Goal: Information Seeking & Learning: Learn about a topic

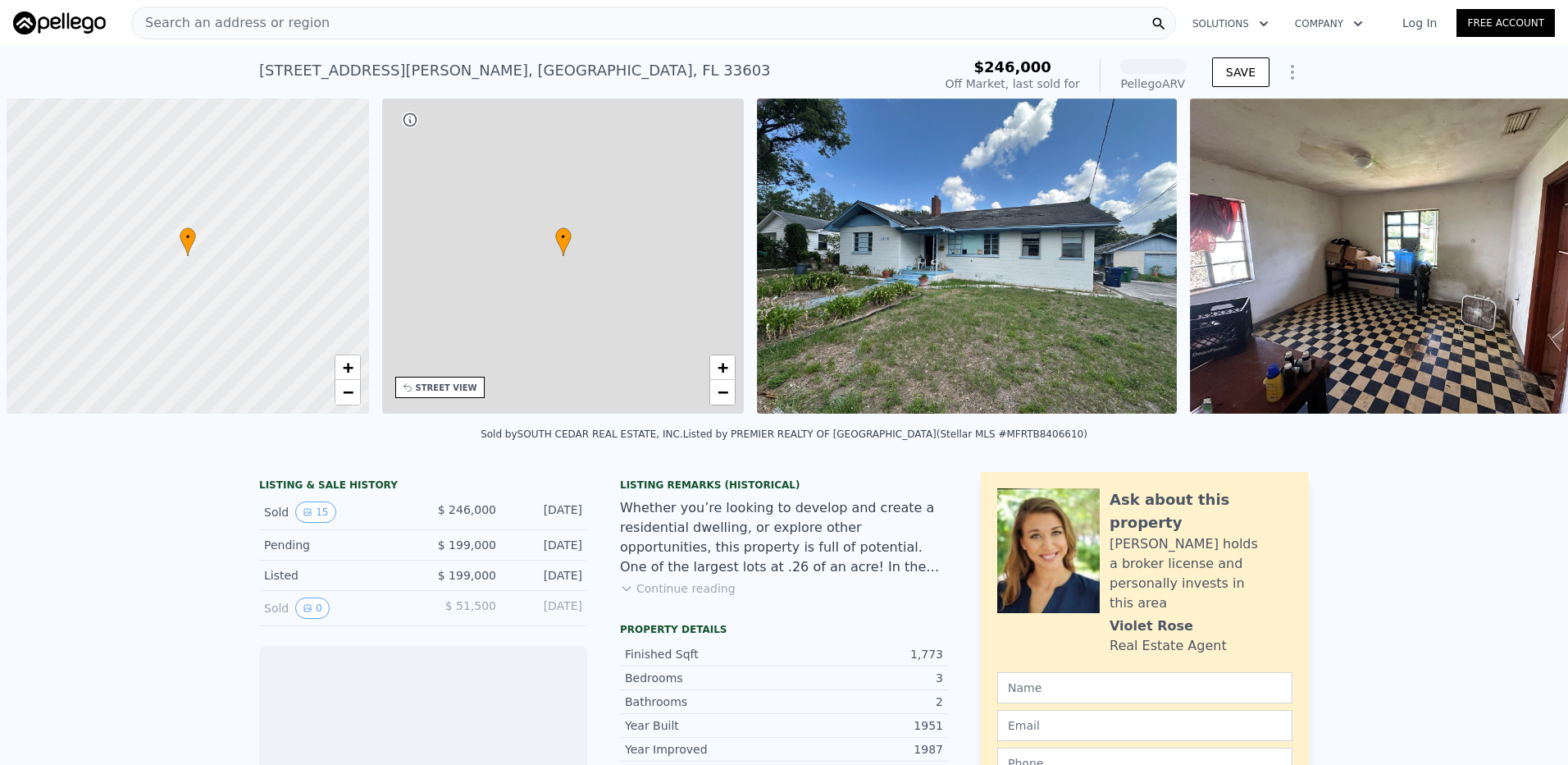
scroll to position [0, 7]
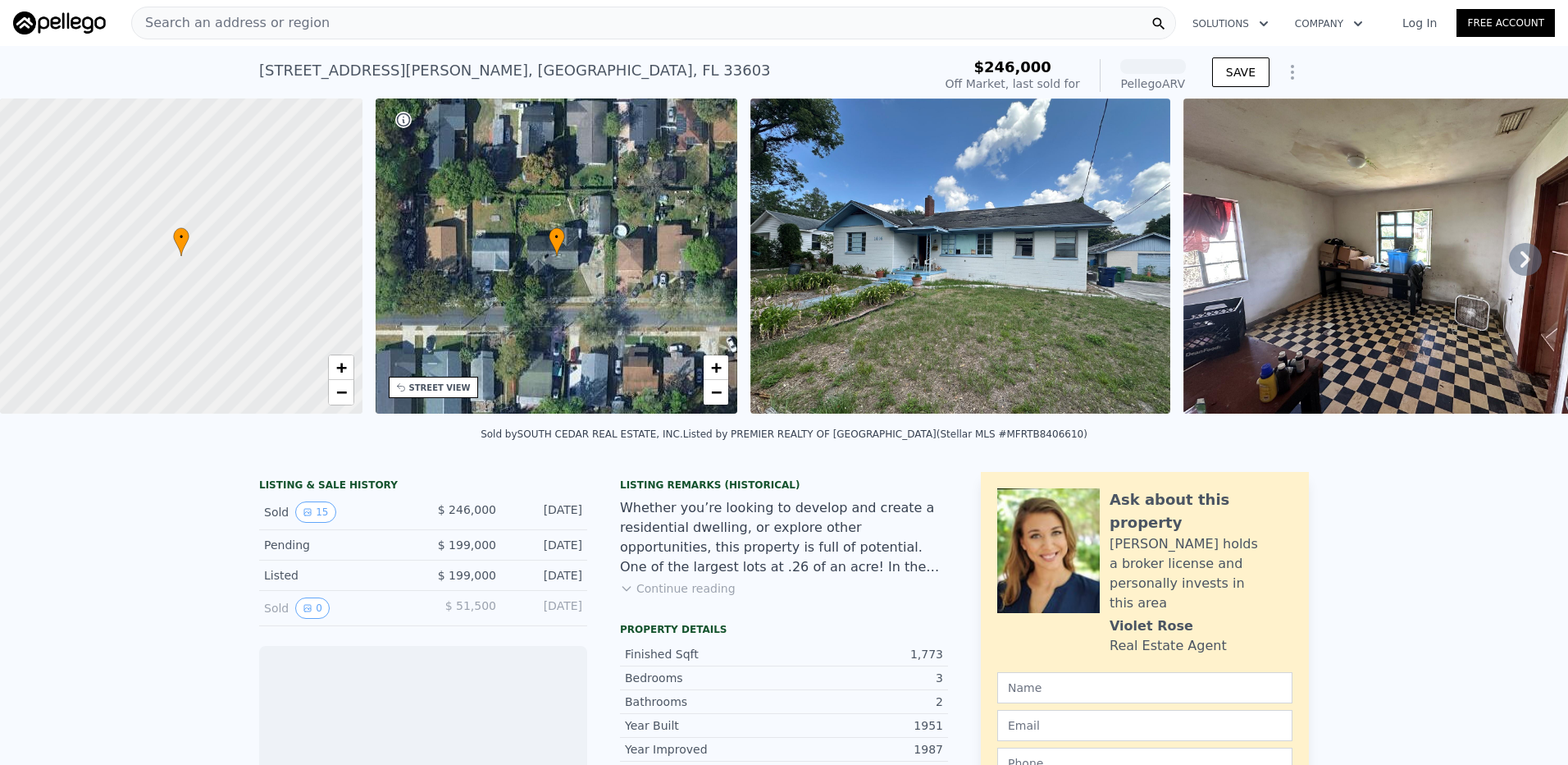
click at [1520, 261] on icon at bounding box center [1525, 259] width 10 height 16
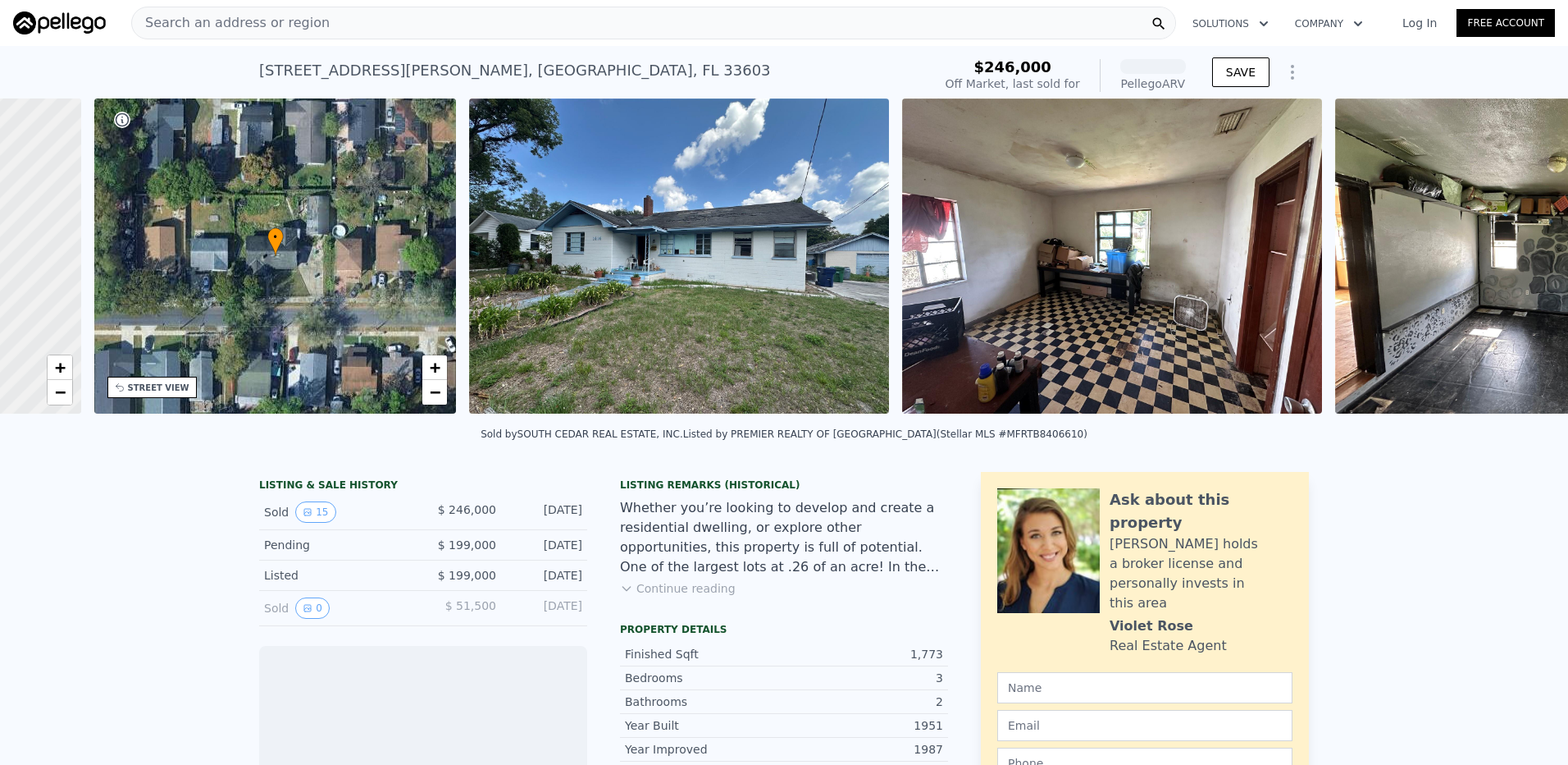
scroll to position [0, 382]
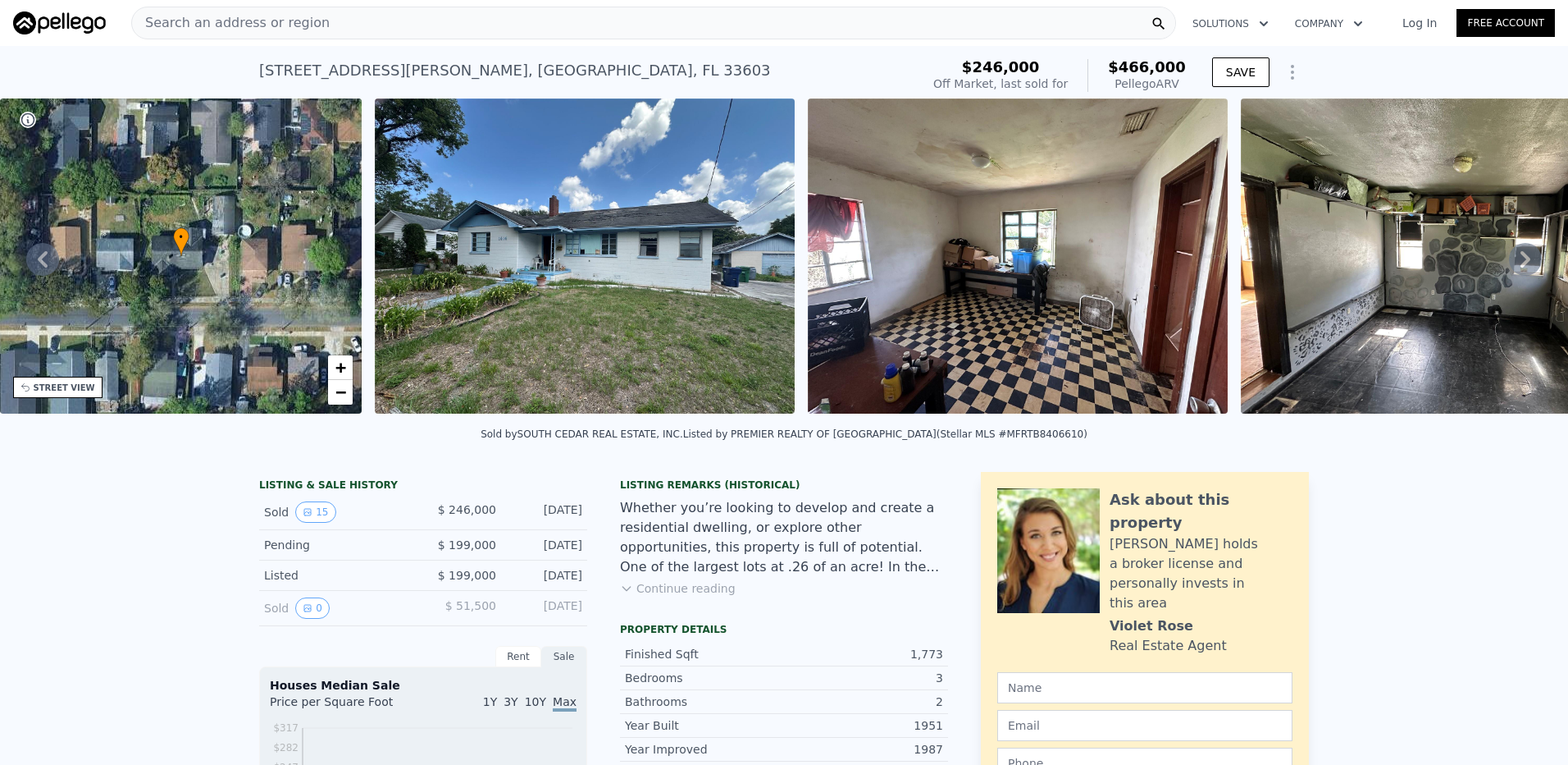
click at [1514, 257] on icon at bounding box center [1526, 260] width 33 height 33
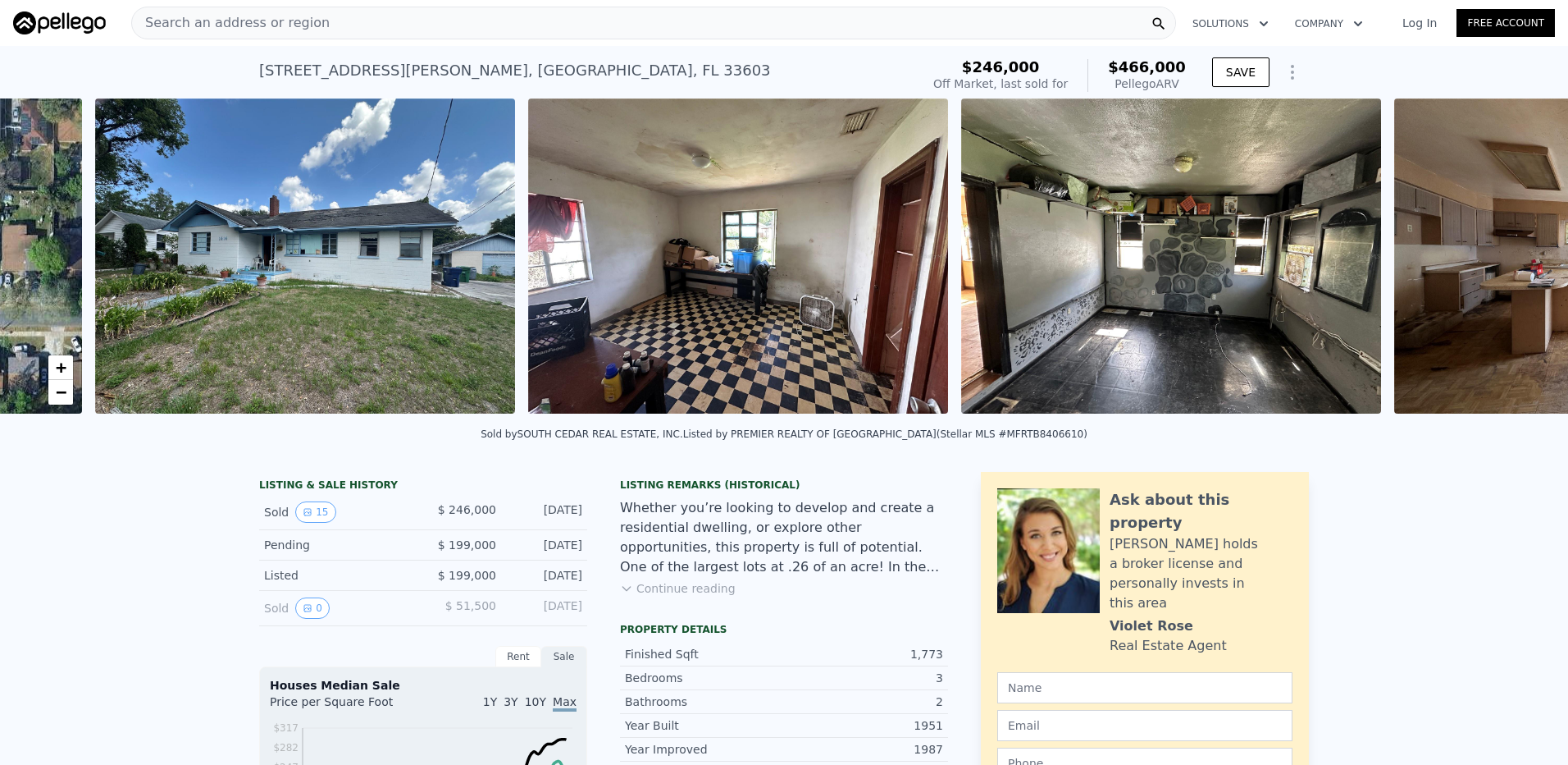
scroll to position [0, 751]
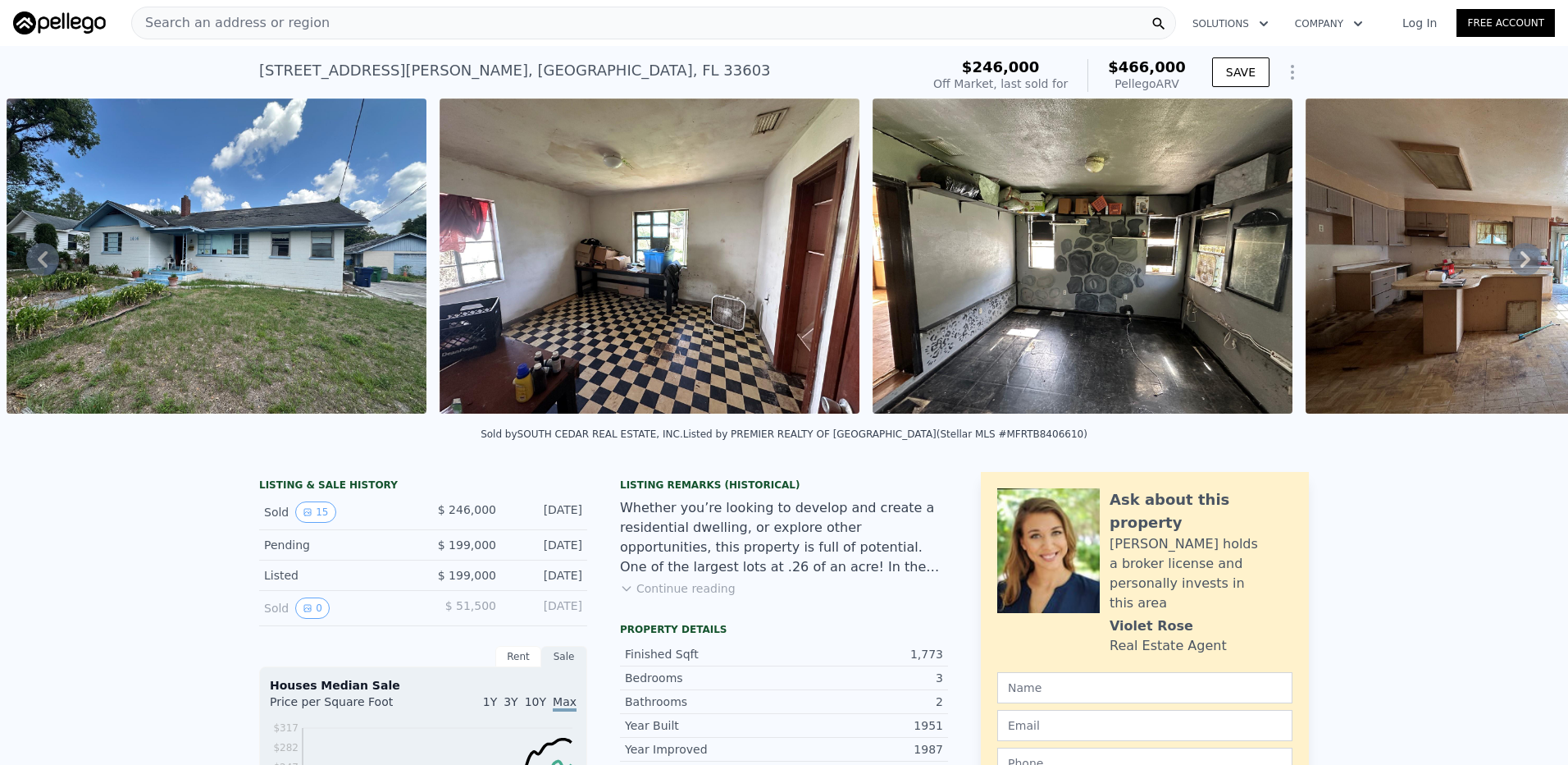
click at [1517, 262] on icon at bounding box center [1526, 260] width 33 height 33
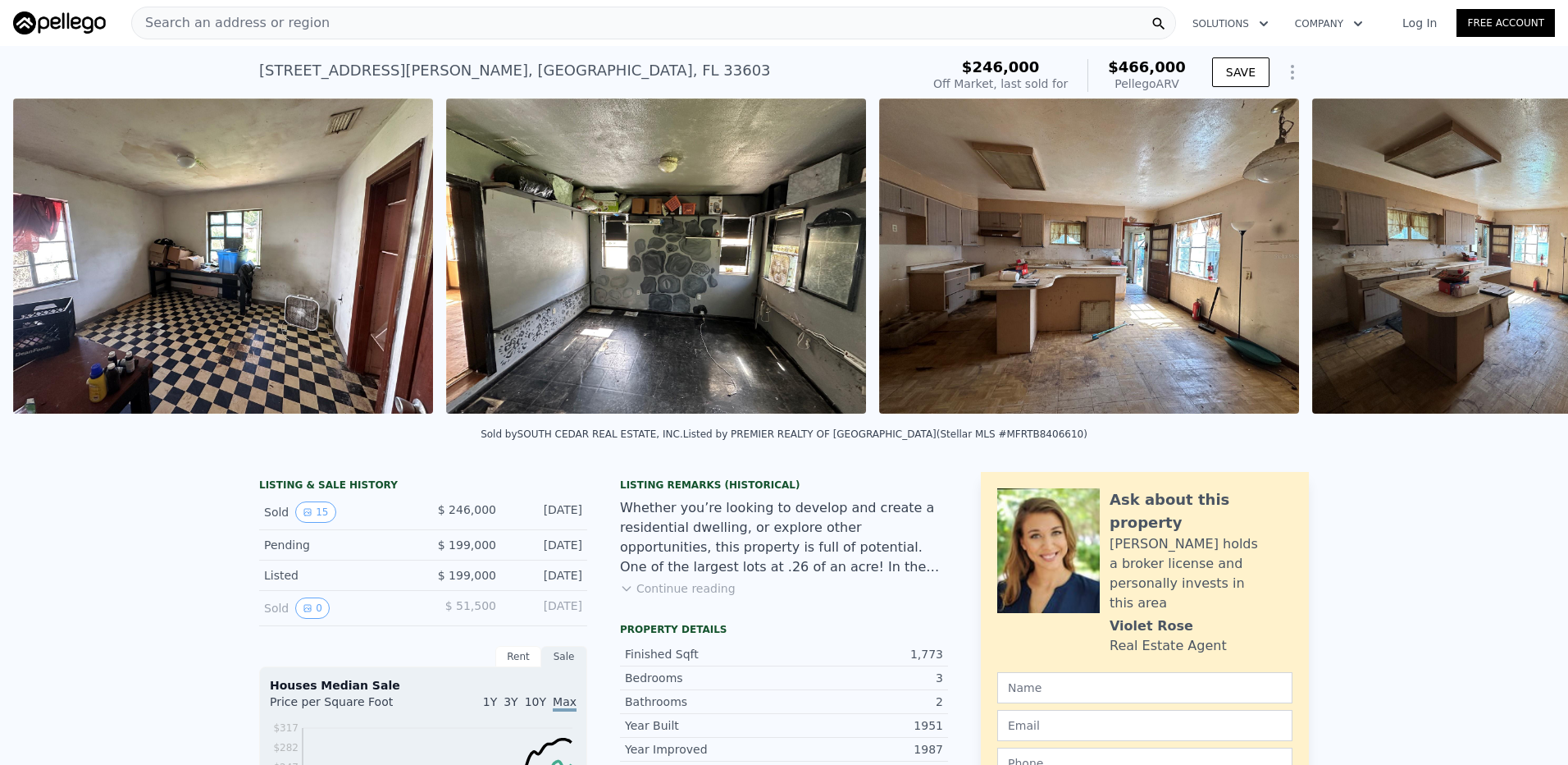
scroll to position [0, 1183]
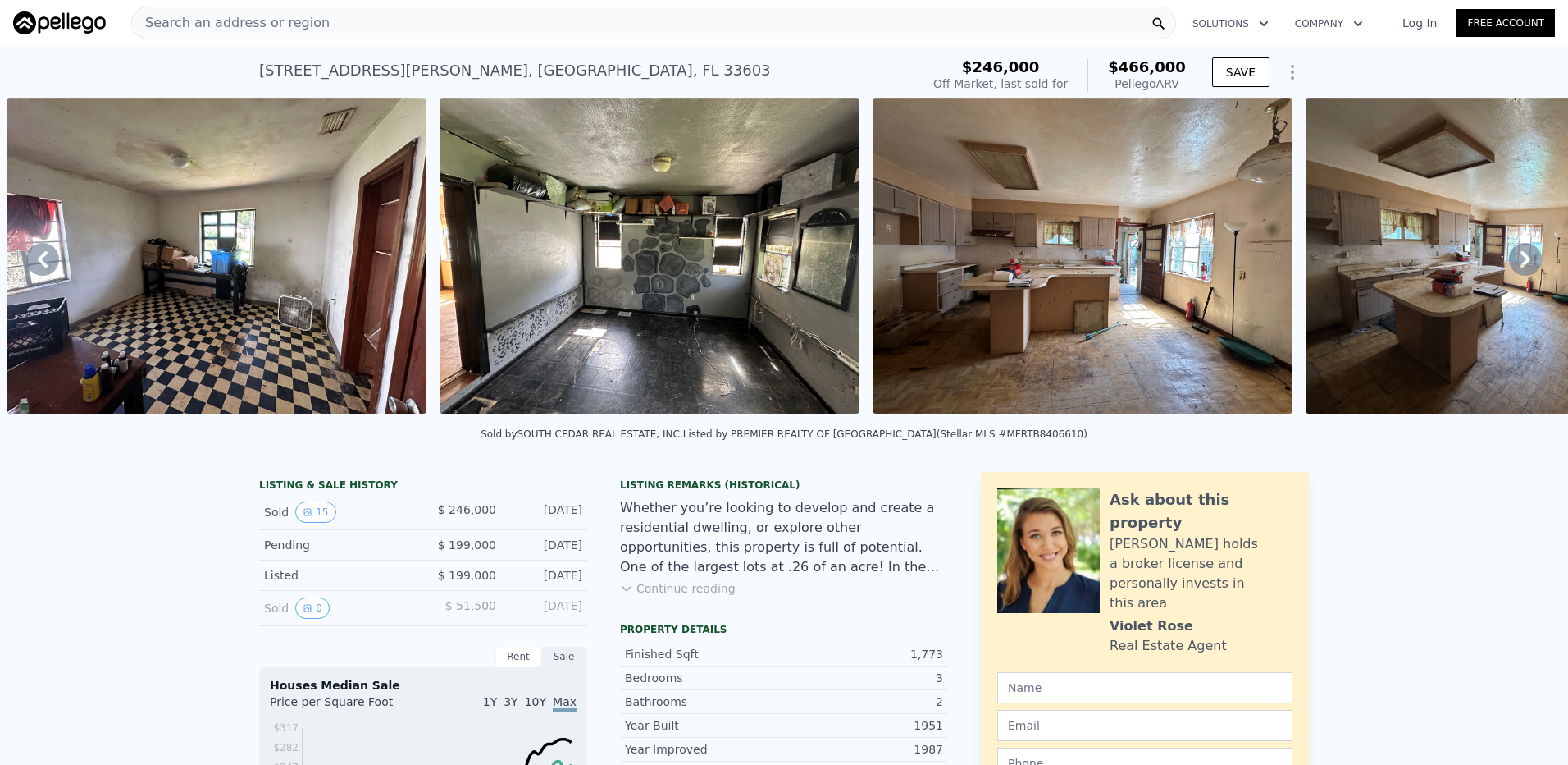
click at [653, 596] on button "Continue reading" at bounding box center [678, 588] width 116 height 16
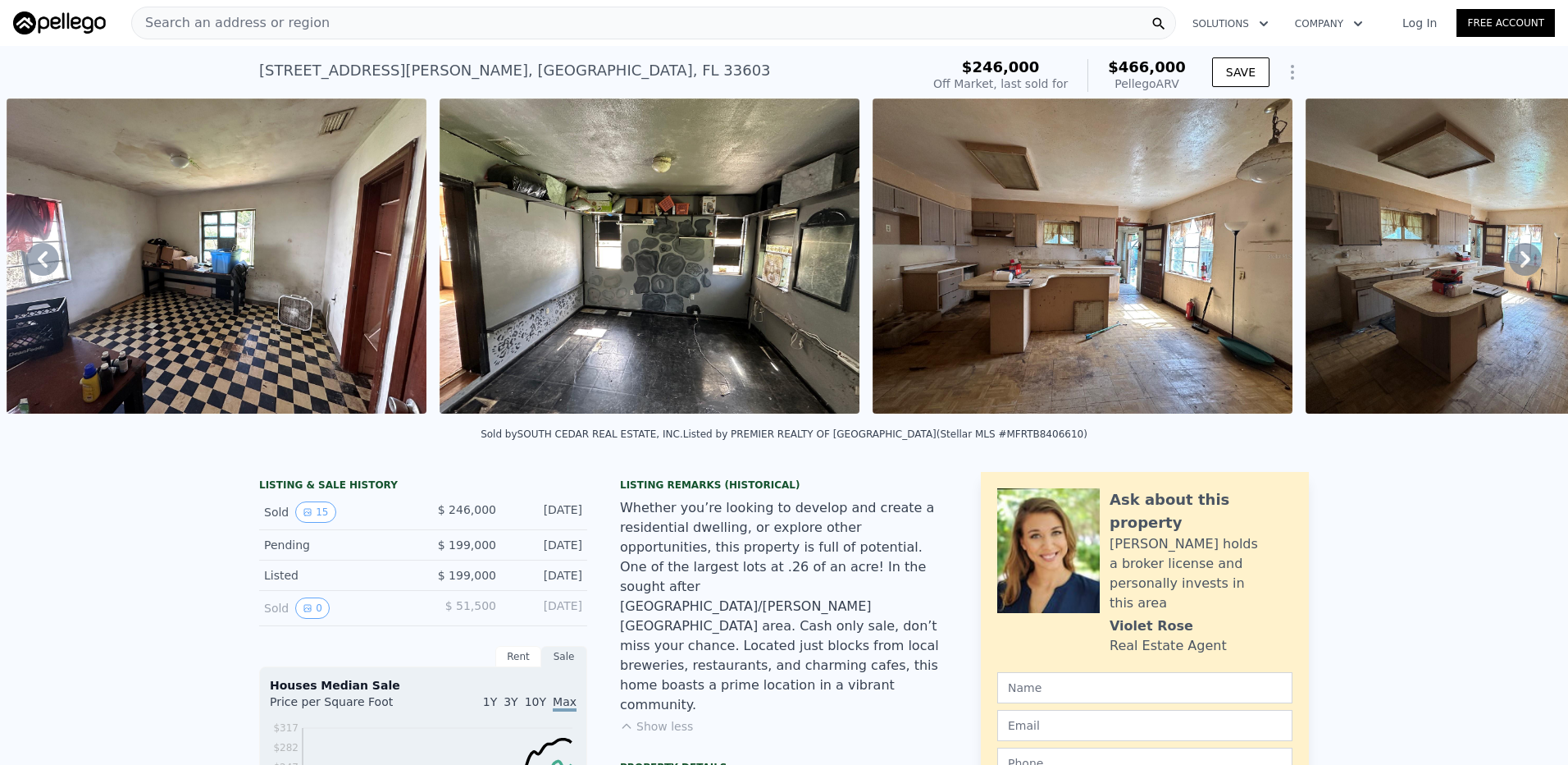
click at [980, 340] on img at bounding box center [1082, 256] width 419 height 315
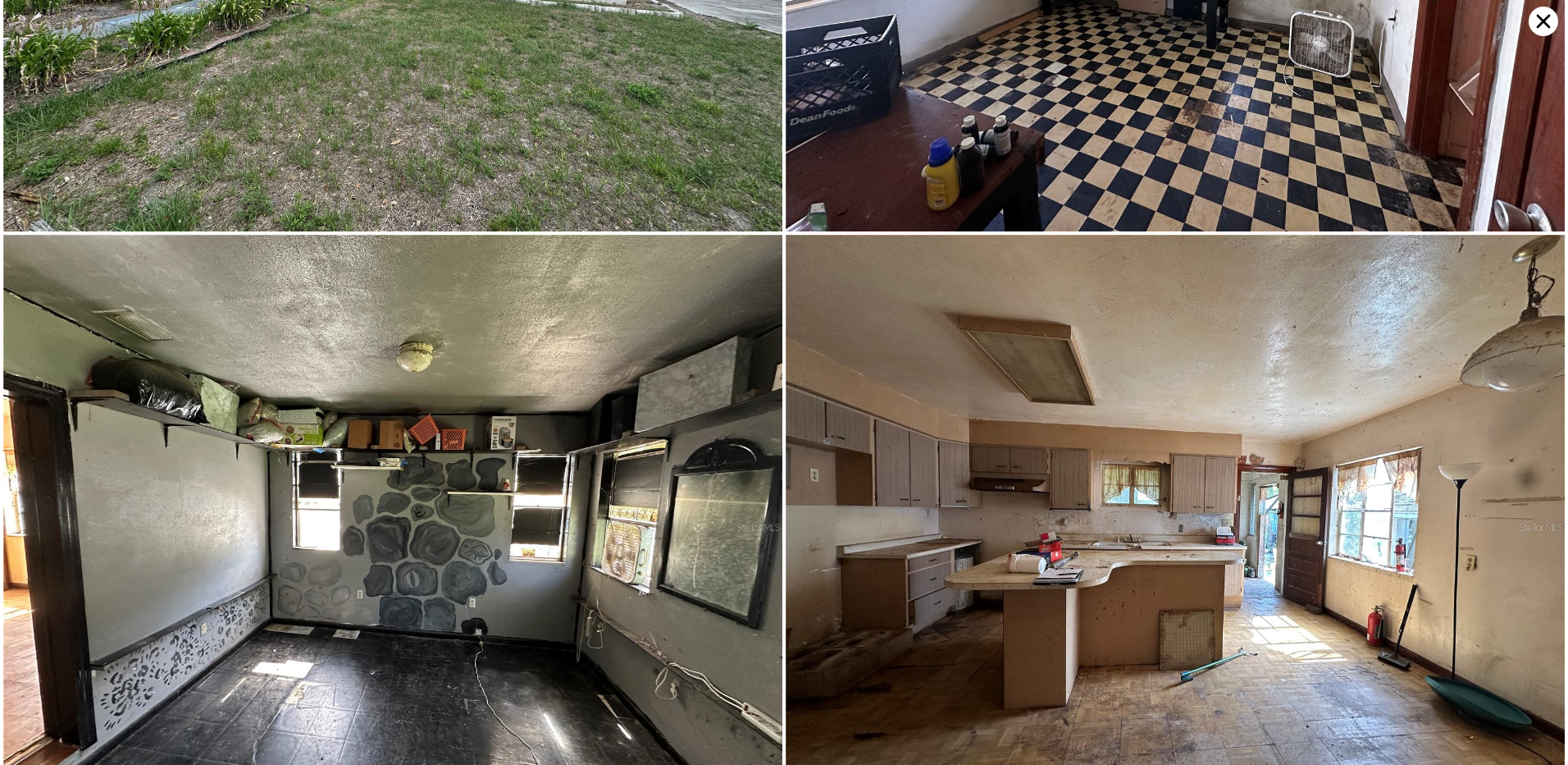
scroll to position [583, 0]
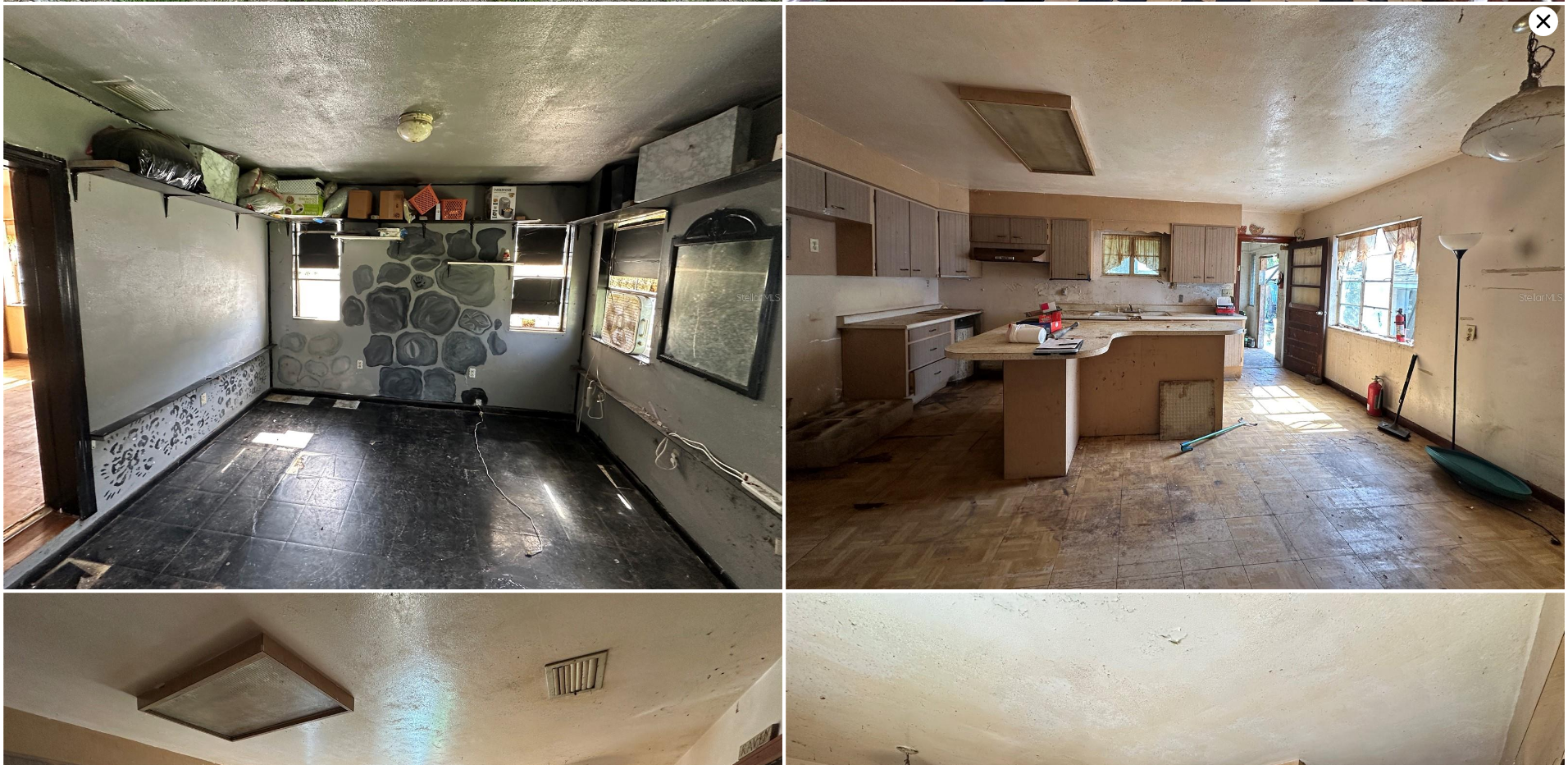
drag, startPoint x: 980, startPoint y: 340, endPoint x: 784, endPoint y: 441, distance: 220.5
click at [785, 441] on img at bounding box center [1174, 298] width 779 height 585
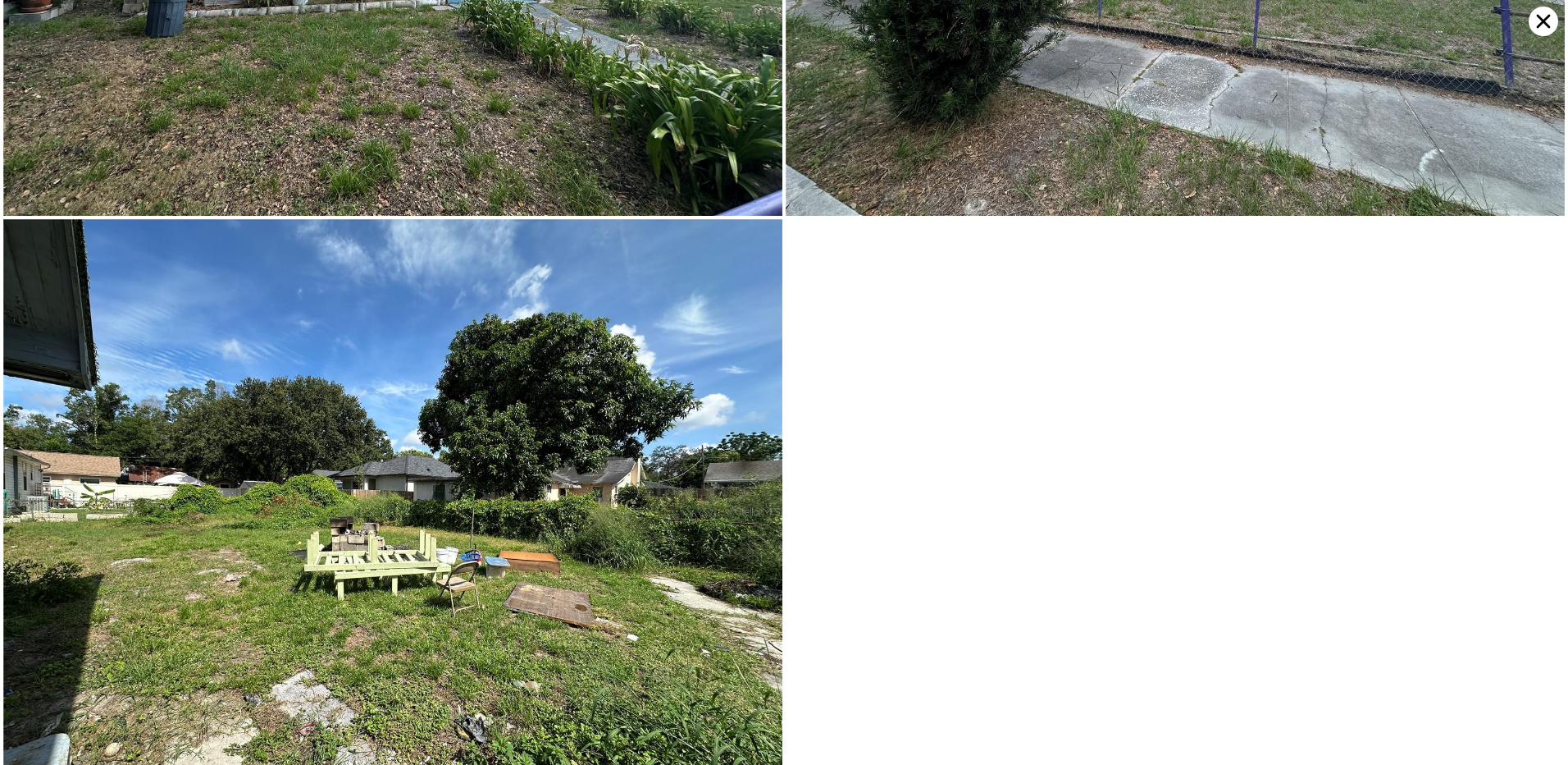
scroll to position [3899, 0]
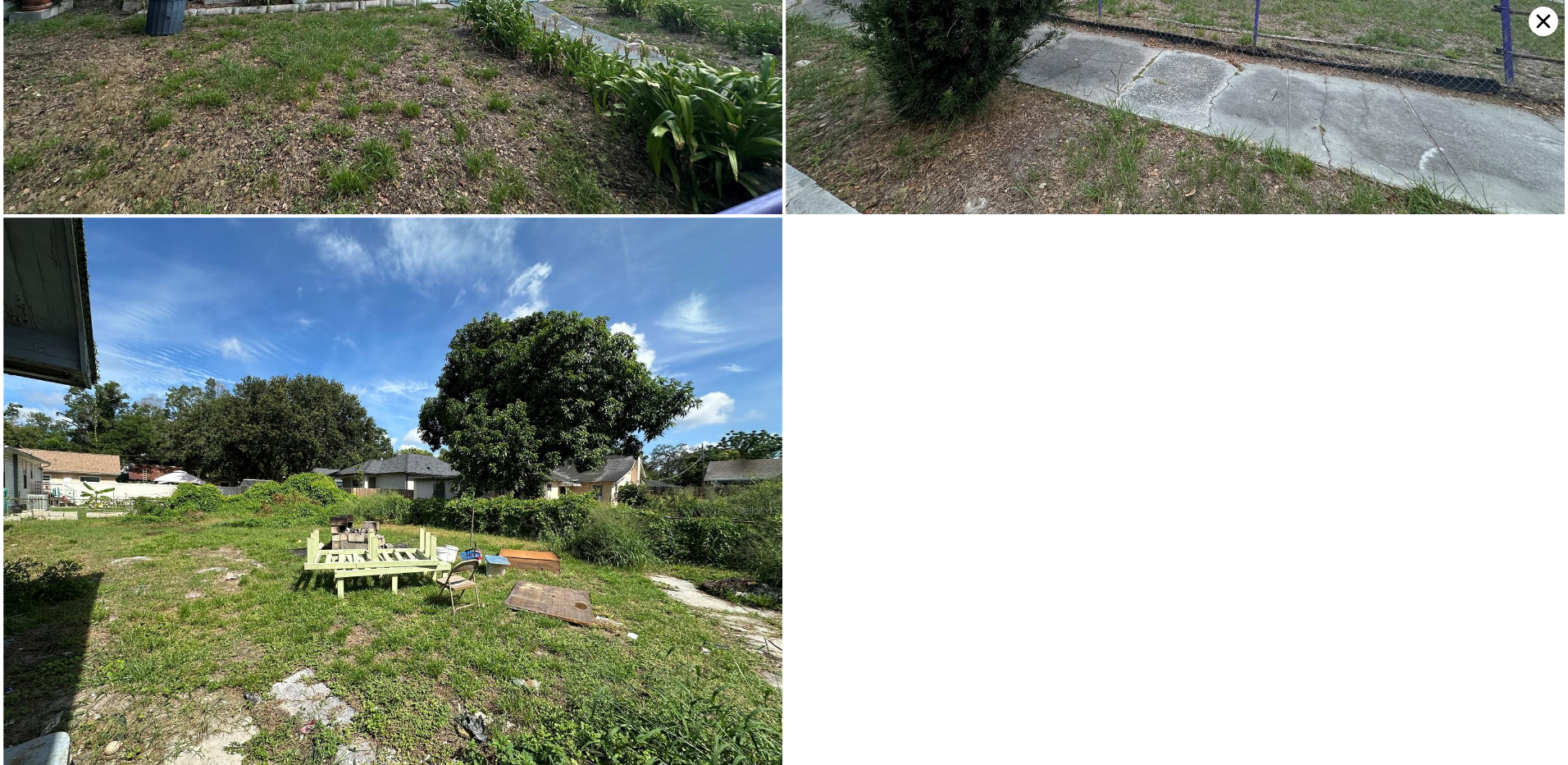
click at [1536, 23] on icon at bounding box center [1543, 22] width 29 height 29
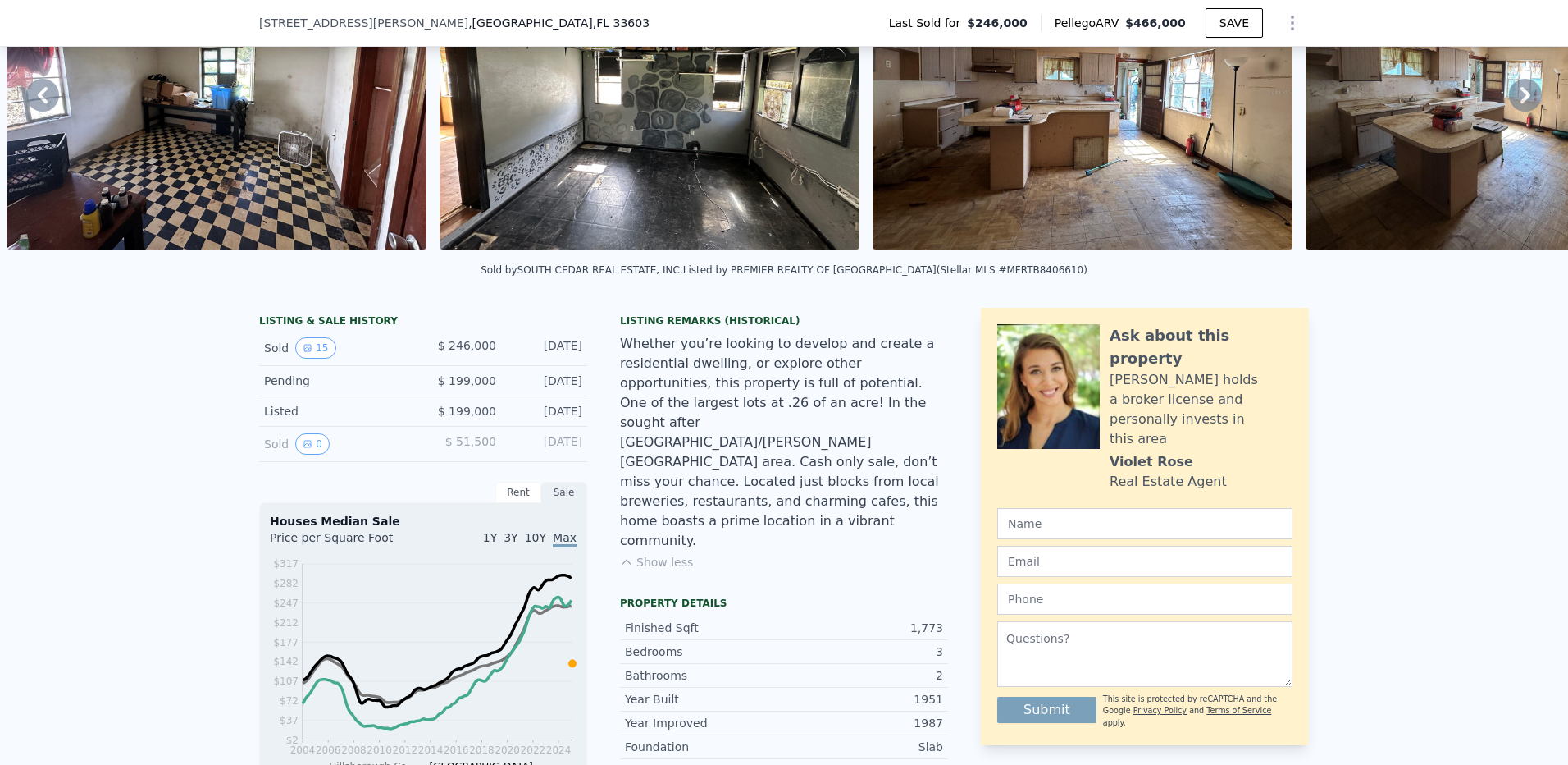
scroll to position [76, 0]
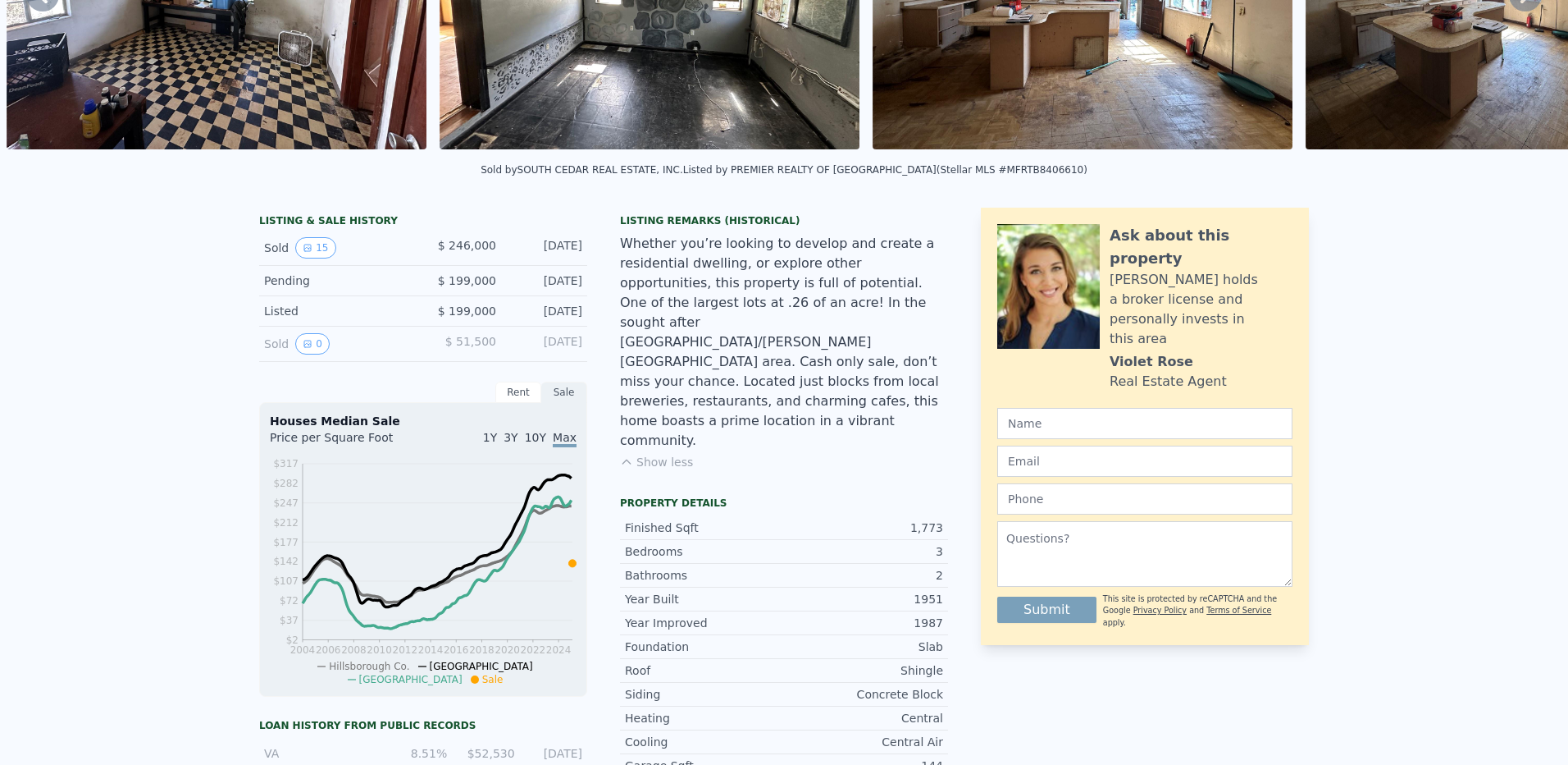
scroll to position [6, 0]
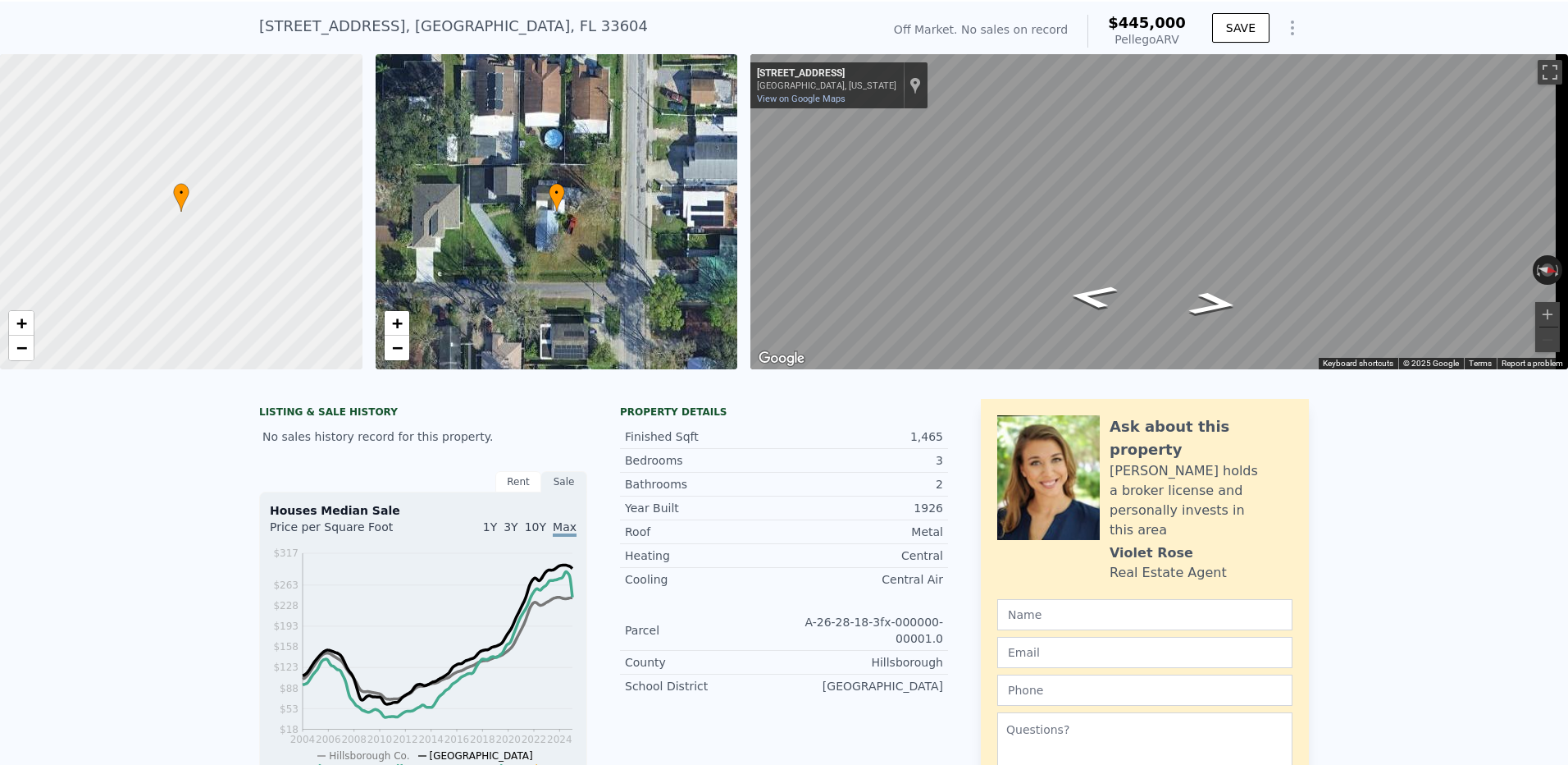
scroll to position [6, 0]
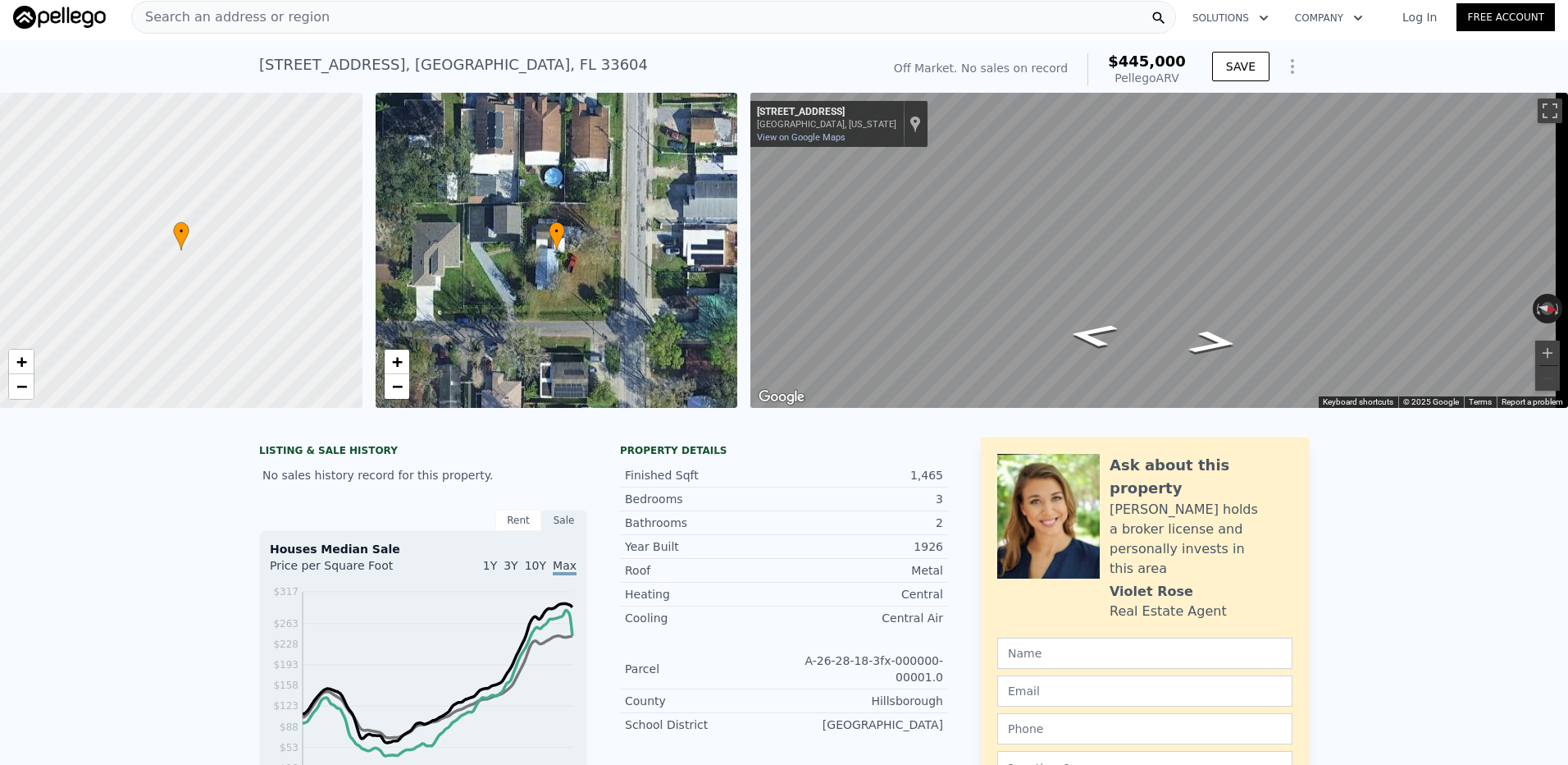
drag, startPoint x: 344, startPoint y: 22, endPoint x: 278, endPoint y: 27, distance: 66.2
click at [278, 27] on div "Search an address or region" at bounding box center [654, 17] width 1045 height 33
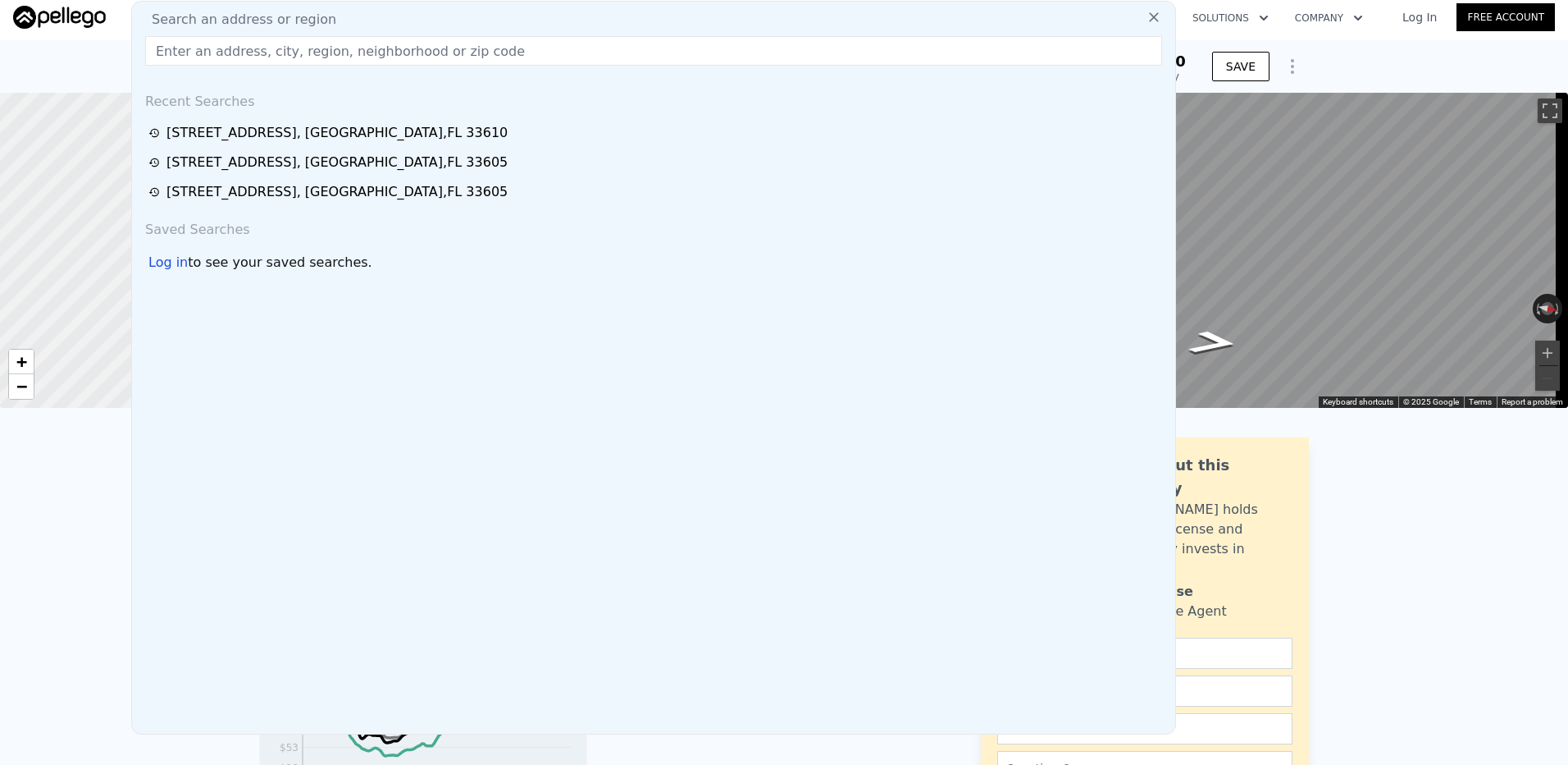
click at [271, 22] on span "Search an address or region" at bounding box center [237, 19] width 198 height 20
click at [266, 55] on input "text" at bounding box center [654, 51] width 1017 height 29
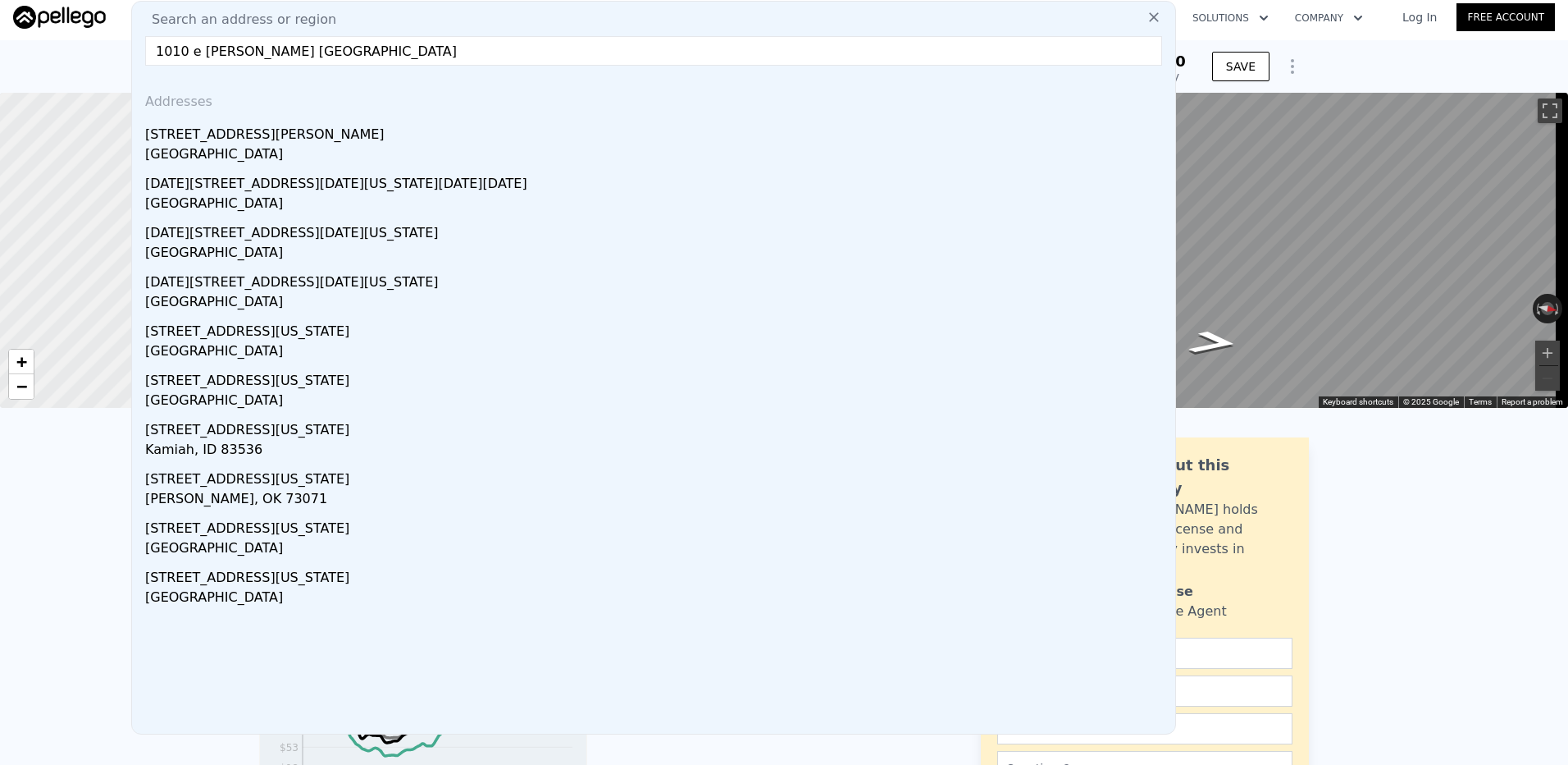
click at [195, 50] on input "1010 e [PERSON_NAME] [GEOGRAPHIC_DATA]" at bounding box center [654, 51] width 1017 height 29
click at [180, 45] on input "1010 e [PERSON_NAME] [GEOGRAPHIC_DATA]" at bounding box center [654, 51] width 1017 height 29
click at [192, 50] on input "1010 e [PERSON_NAME] [GEOGRAPHIC_DATA]" at bounding box center [654, 51] width 1017 height 29
drag, startPoint x: 231, startPoint y: 55, endPoint x: 414, endPoint y: 67, distance: 183.4
click at [414, 67] on div "Search an address or region [GEOGRAPHIC_DATA][PERSON_NAME] Addresses [STREET_AD…" at bounding box center [654, 368] width 1045 height 734
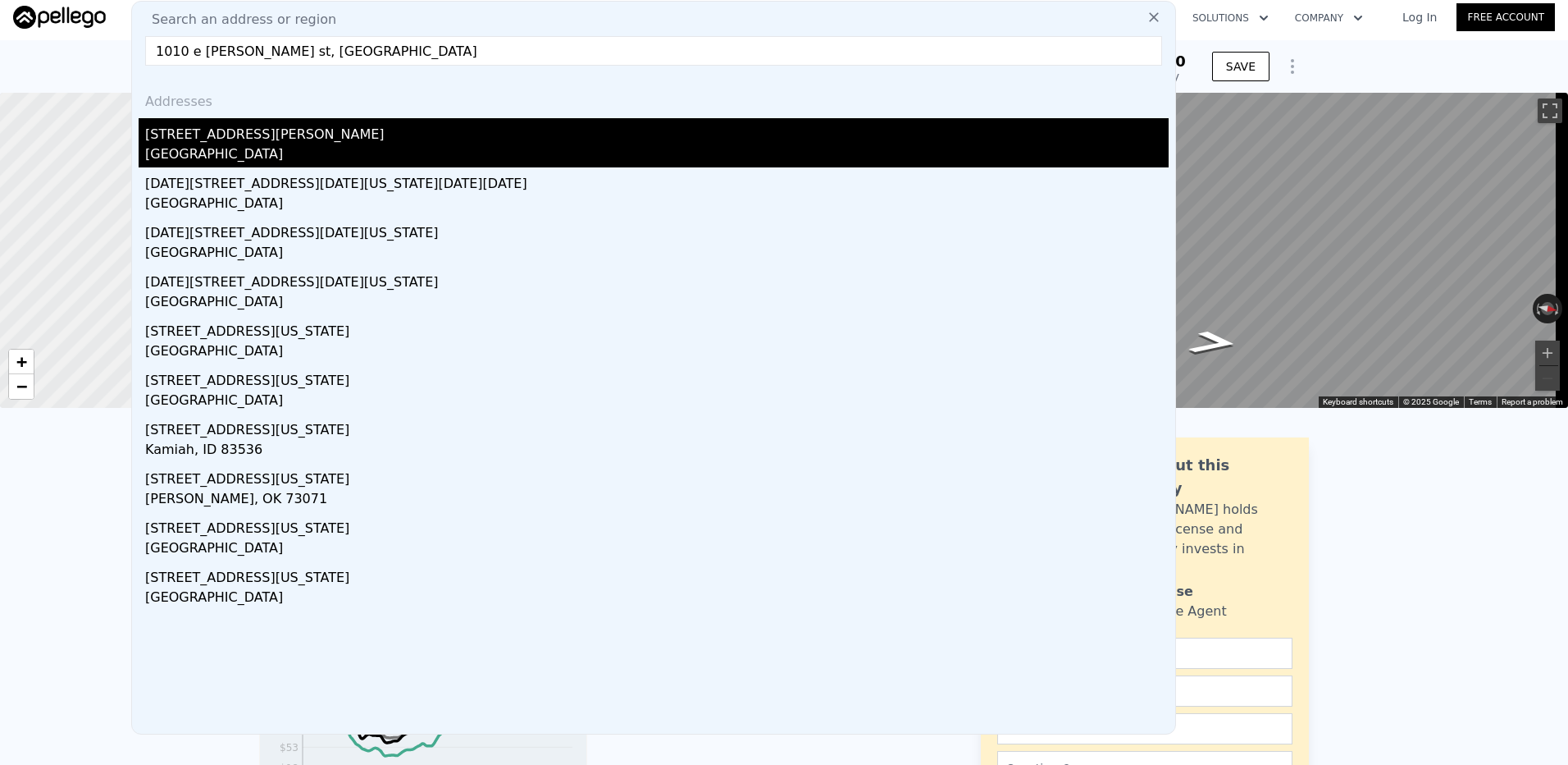
type input "1010 e [PERSON_NAME] st, [GEOGRAPHIC_DATA]"
click at [210, 152] on div "[GEOGRAPHIC_DATA]" at bounding box center [656, 156] width 1023 height 23
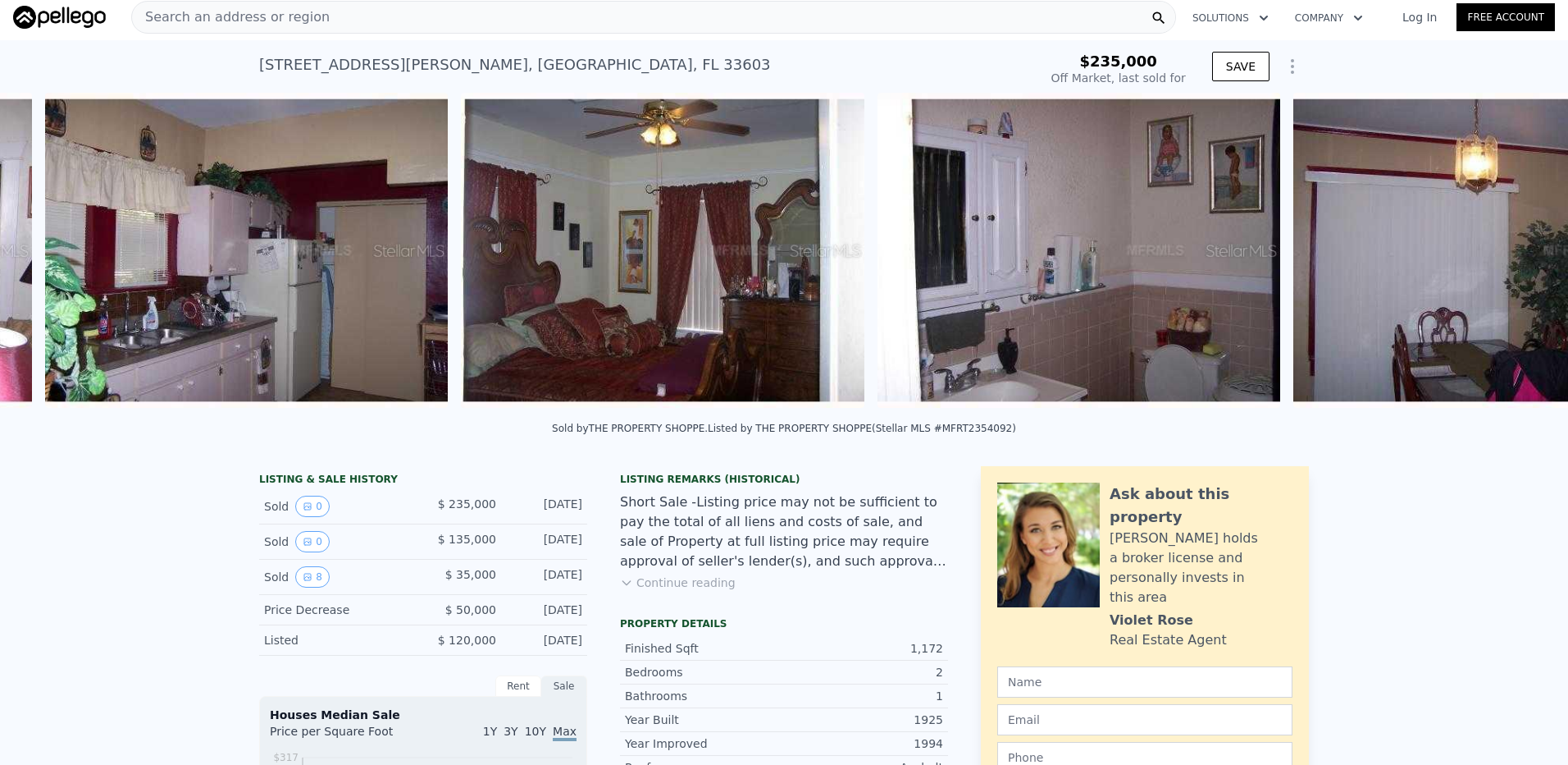
scroll to position [0, 2000]
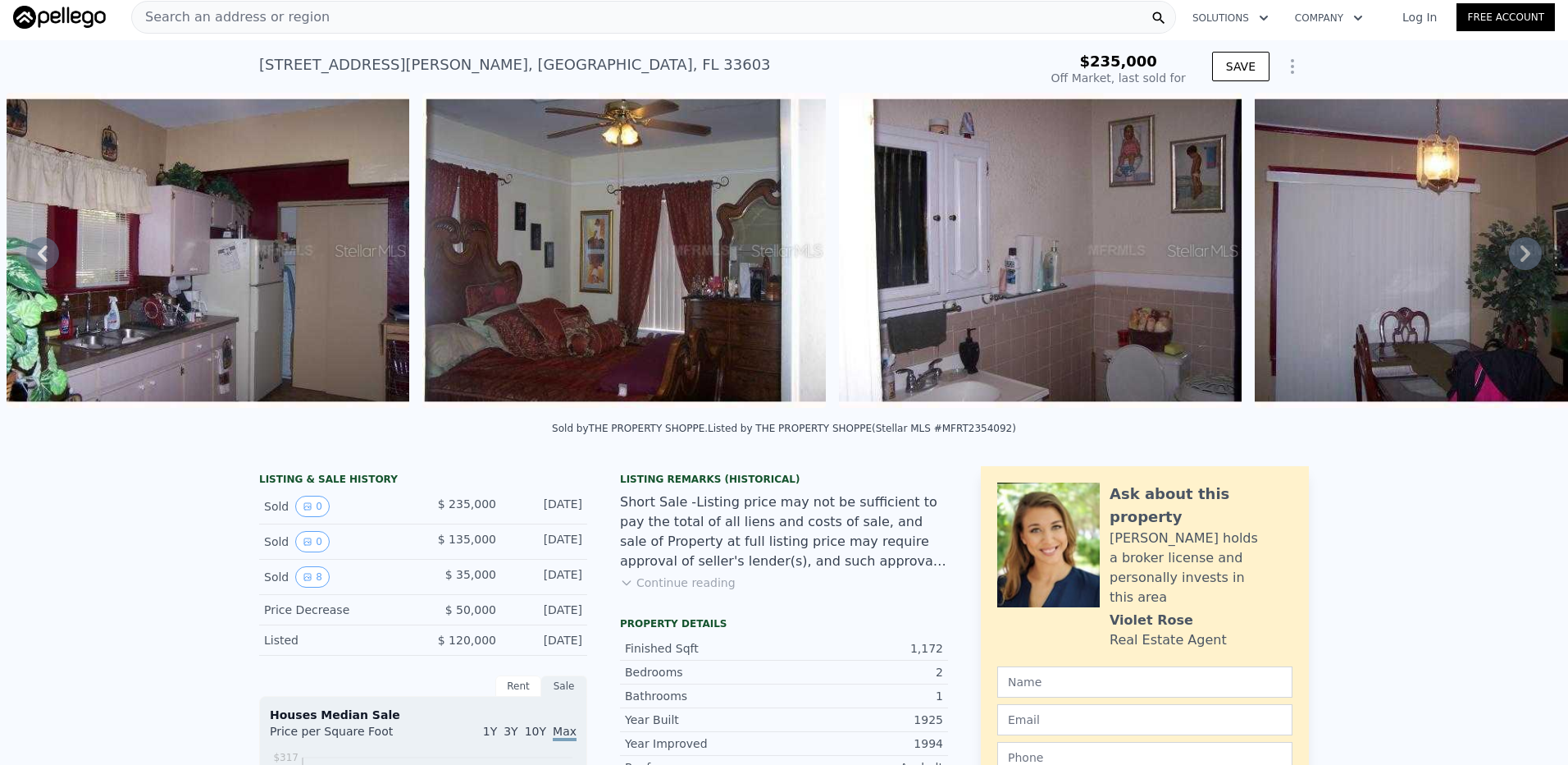
click at [688, 543] on div "Short Sale -Listing price may not be sufficient to pay the total of all liens a…" at bounding box center [784, 531] width 328 height 79
click at [668, 553] on div "Short Sale -Listing price may not be sufficient to pay the total of all liens a…" at bounding box center [784, 531] width 328 height 79
click at [669, 551] on div "Short Sale -Listing price may not be sufficient to pay the total of all liens a…" at bounding box center [784, 531] width 328 height 79
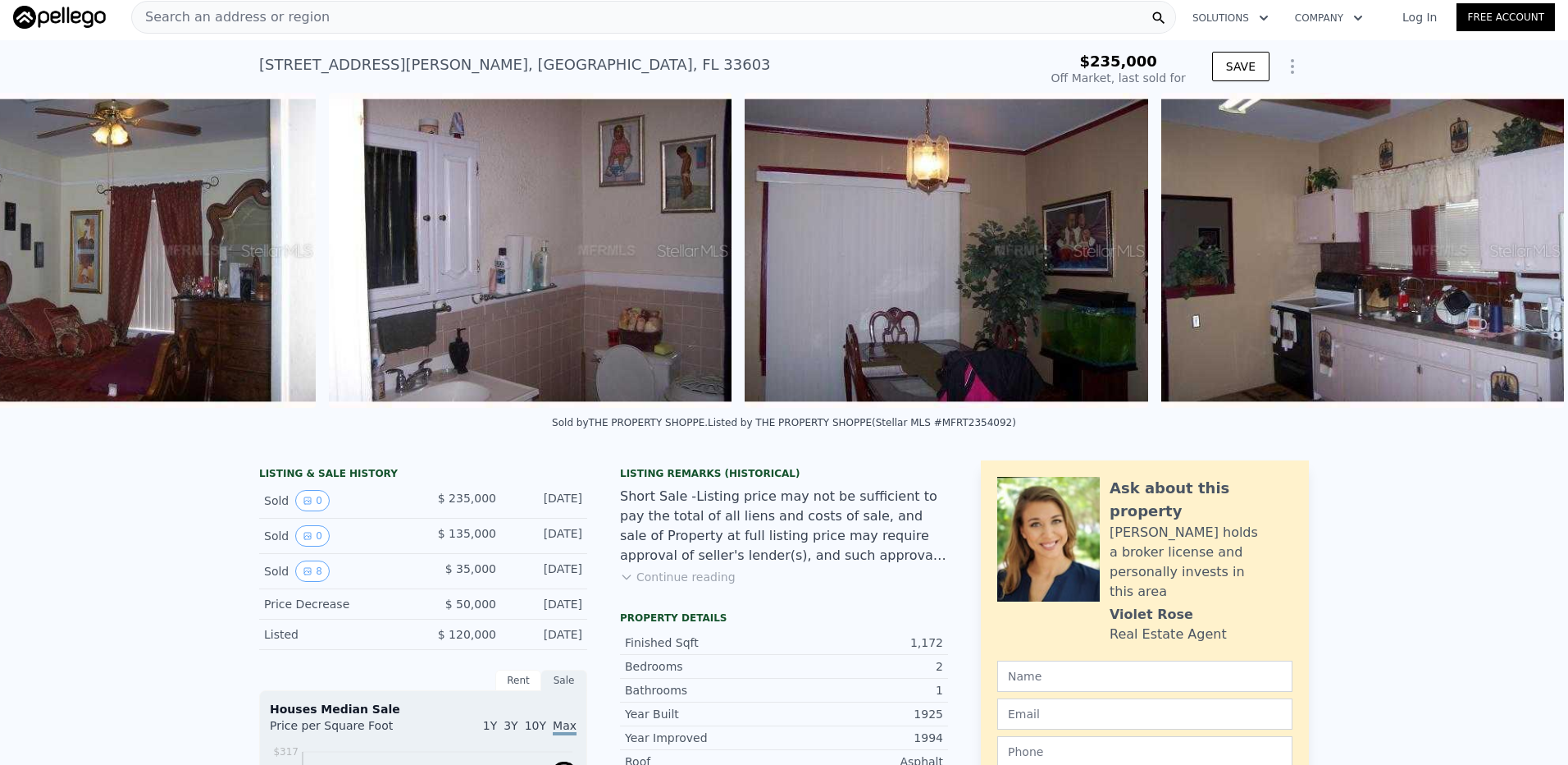
scroll to position [0, 2524]
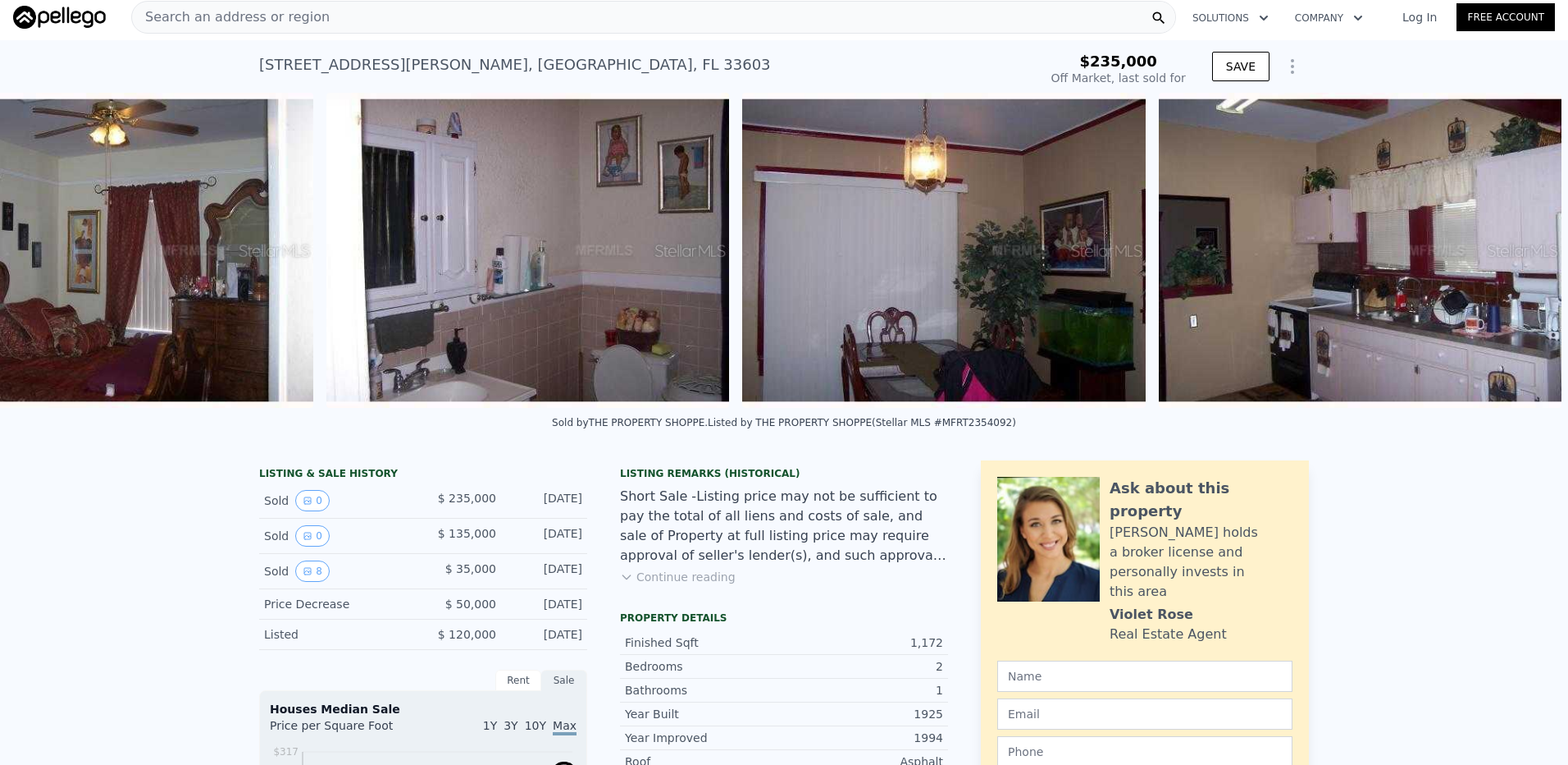
click at [781, 545] on div "Short Sale -Listing price may not be sufficient to pay the total of all liens a…" at bounding box center [784, 525] width 328 height 79
click at [637, 585] on button "Continue reading" at bounding box center [678, 576] width 116 height 16
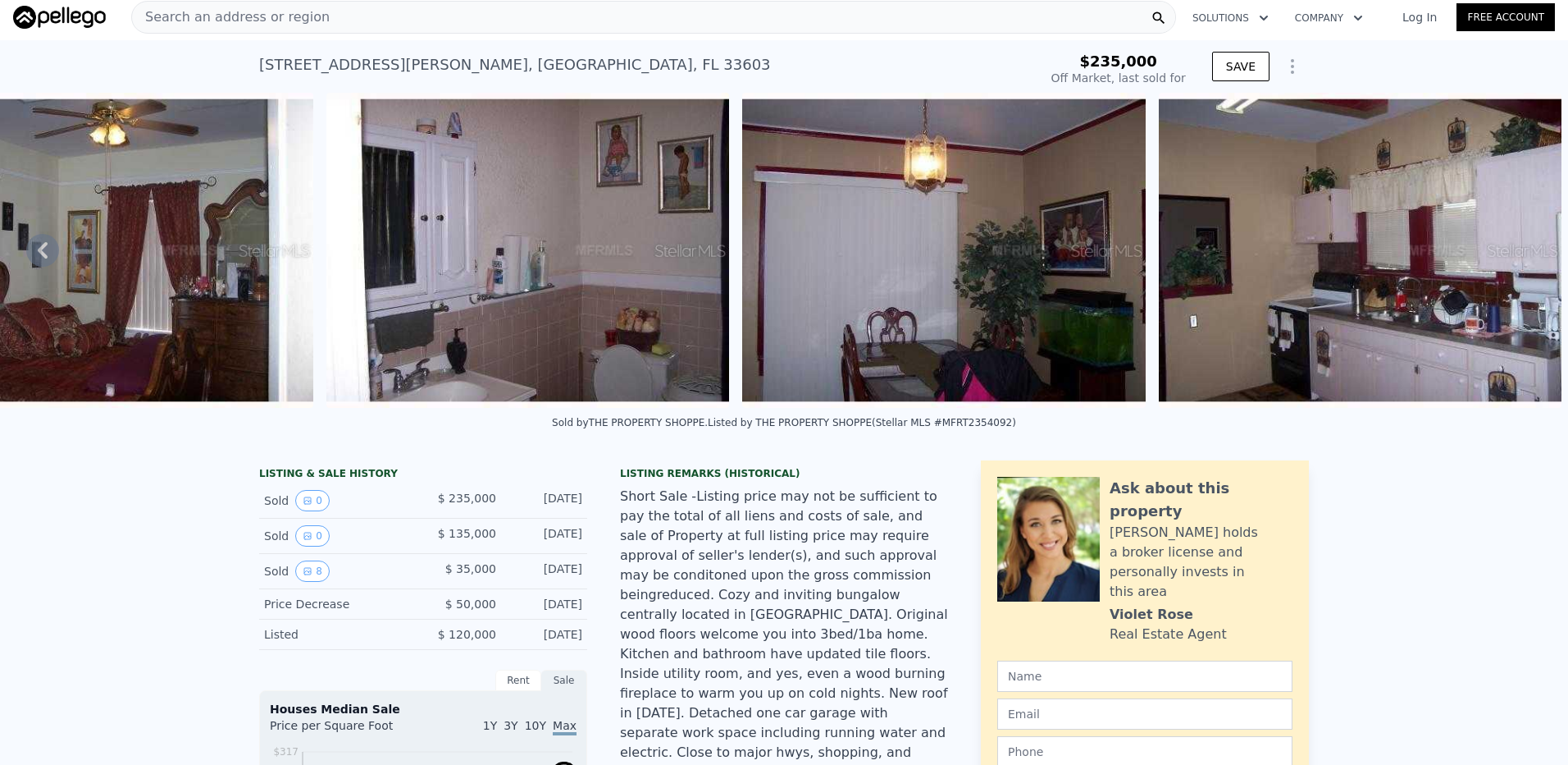
click at [697, 576] on div "Short Sale -Listing price may not be sufficient to pay the total of all liens a…" at bounding box center [784, 653] width 328 height 335
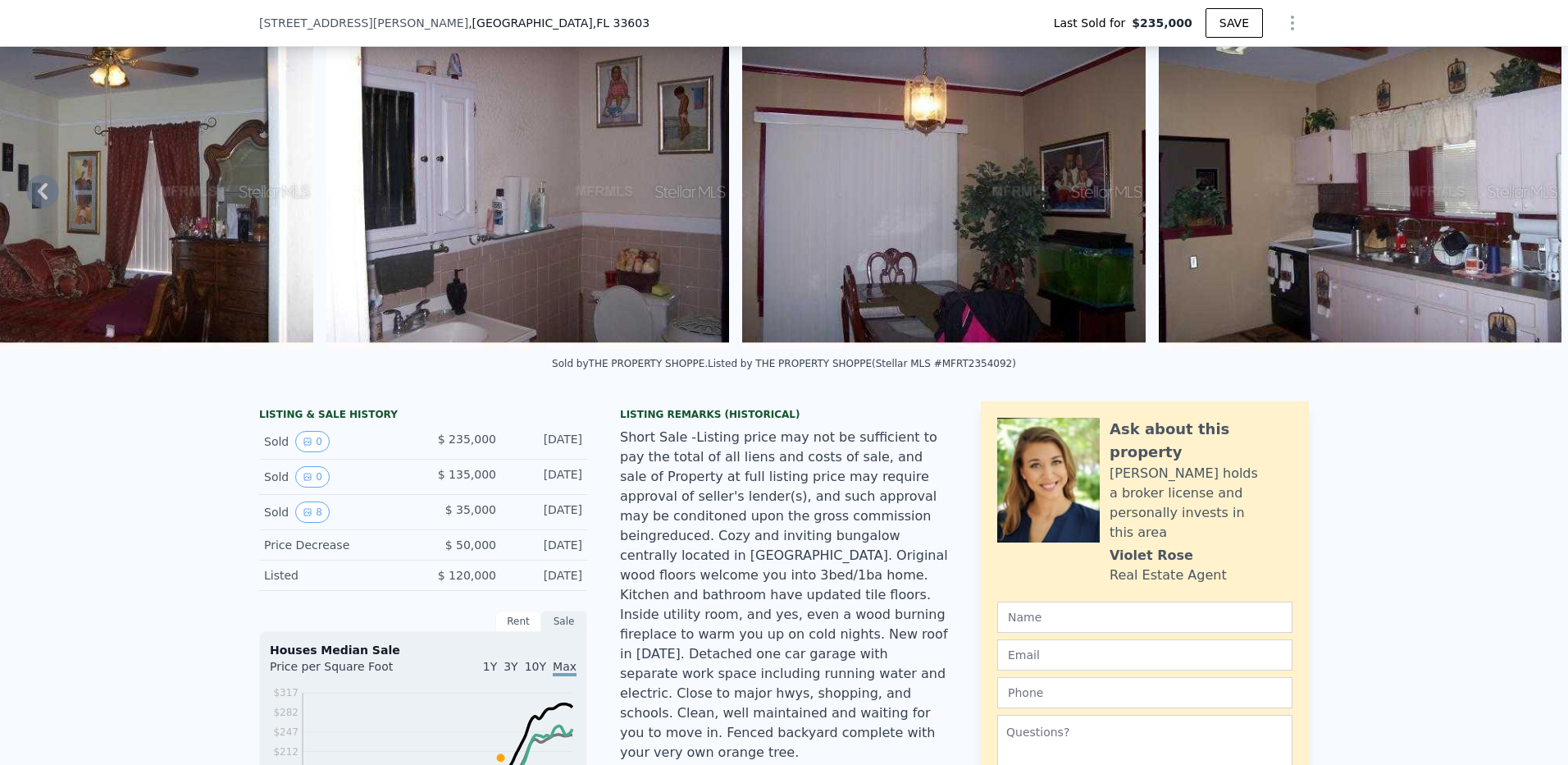
scroll to position [82, 0]
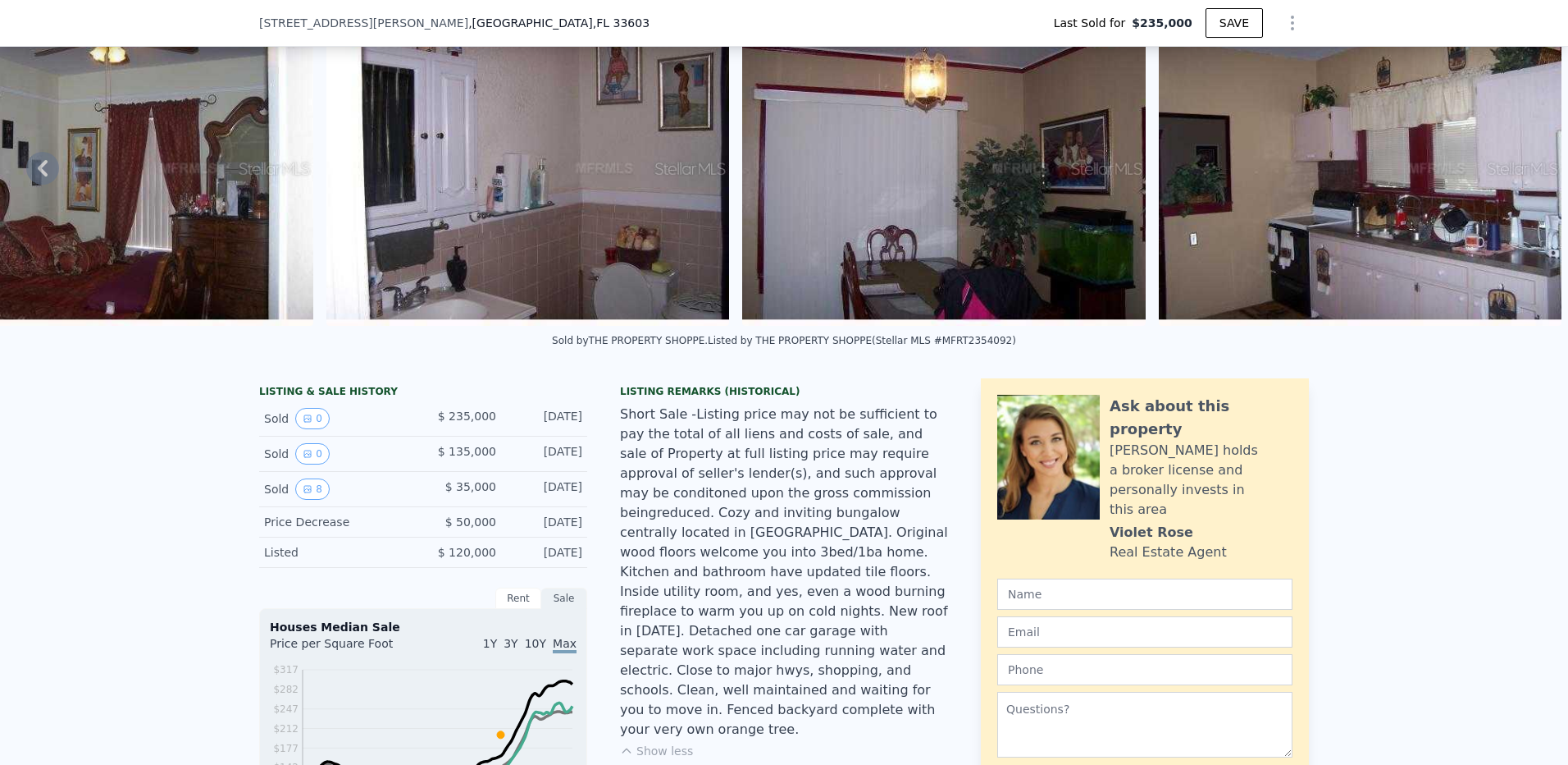
click at [688, 570] on div "Short Sale -Listing price may not be sufficient to pay the total of all liens a…" at bounding box center [784, 571] width 328 height 335
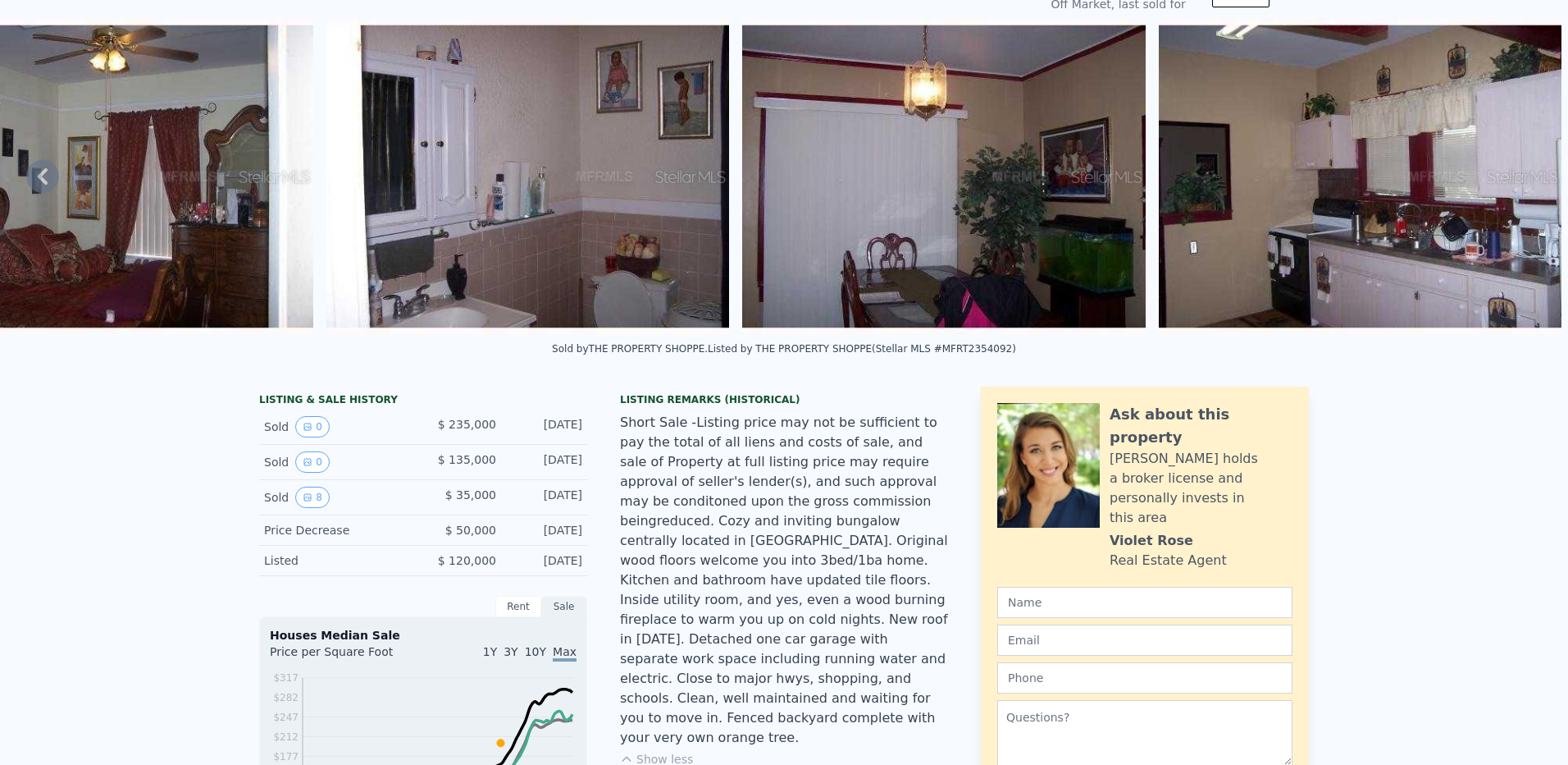
scroll to position [6, 0]
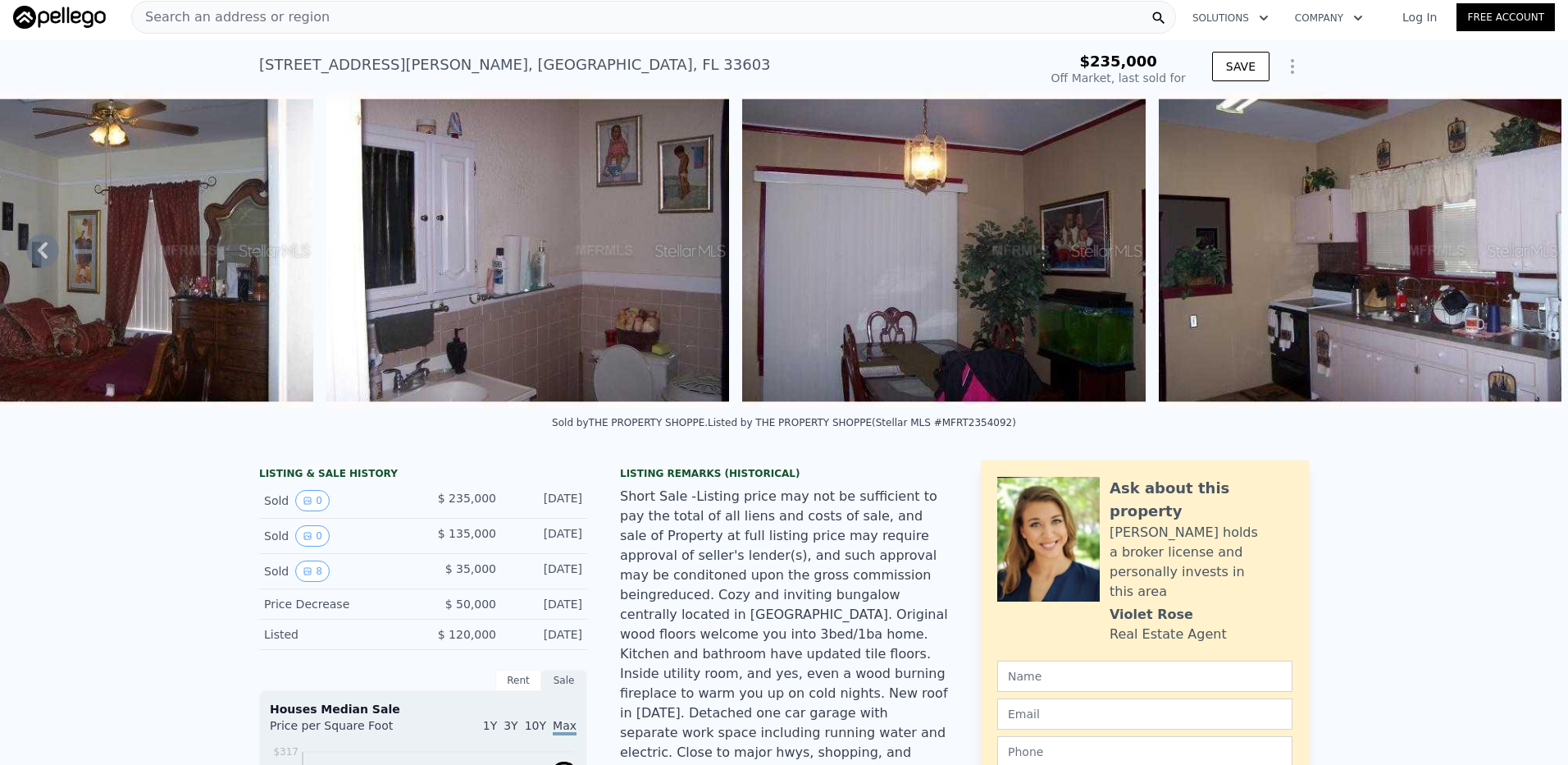
click at [239, 11] on span "Search an address or region" at bounding box center [231, 17] width 198 height 20
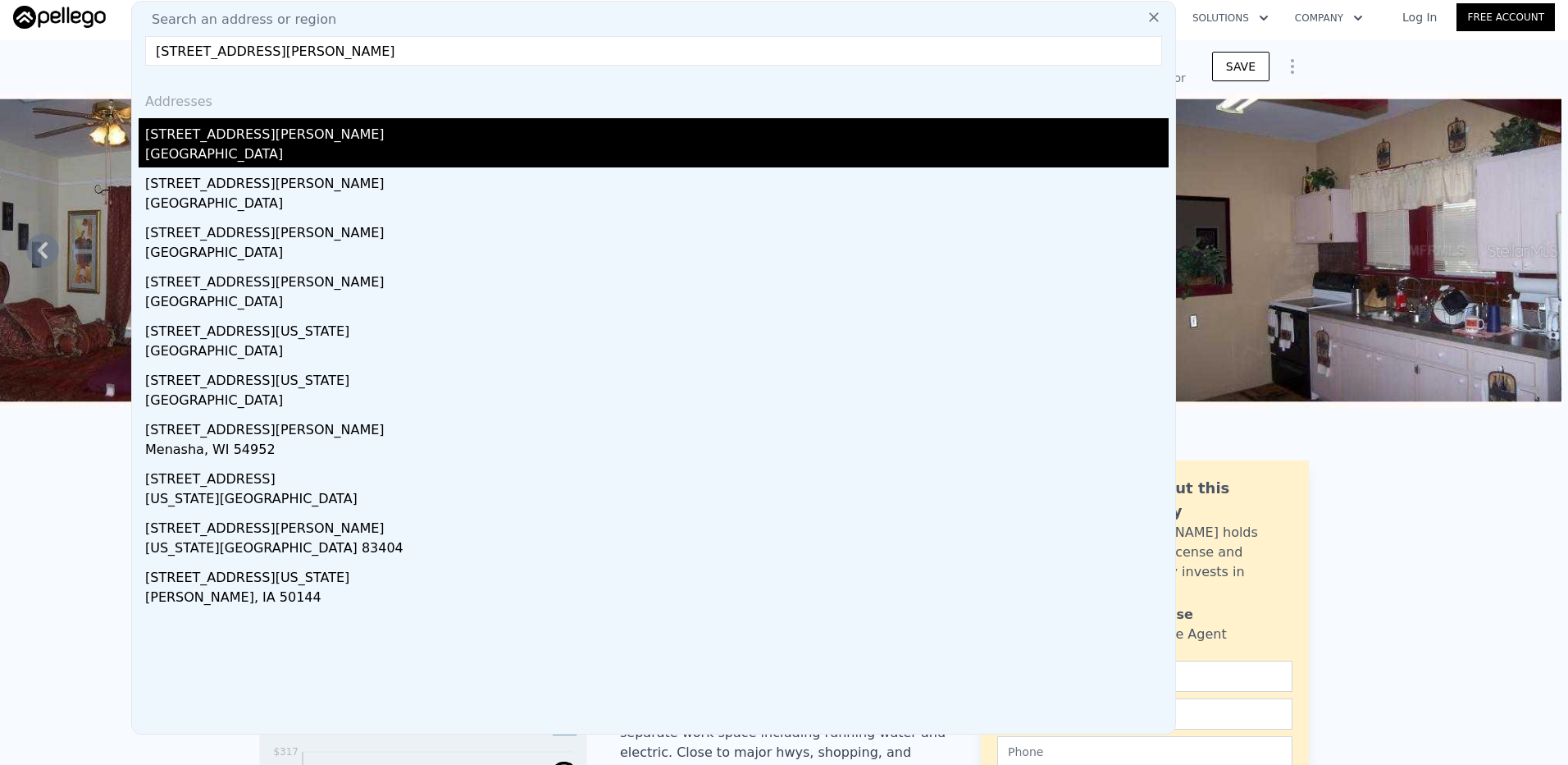
type input "[STREET_ADDRESS][PERSON_NAME]"
click at [204, 146] on div "[GEOGRAPHIC_DATA]" at bounding box center [656, 156] width 1023 height 23
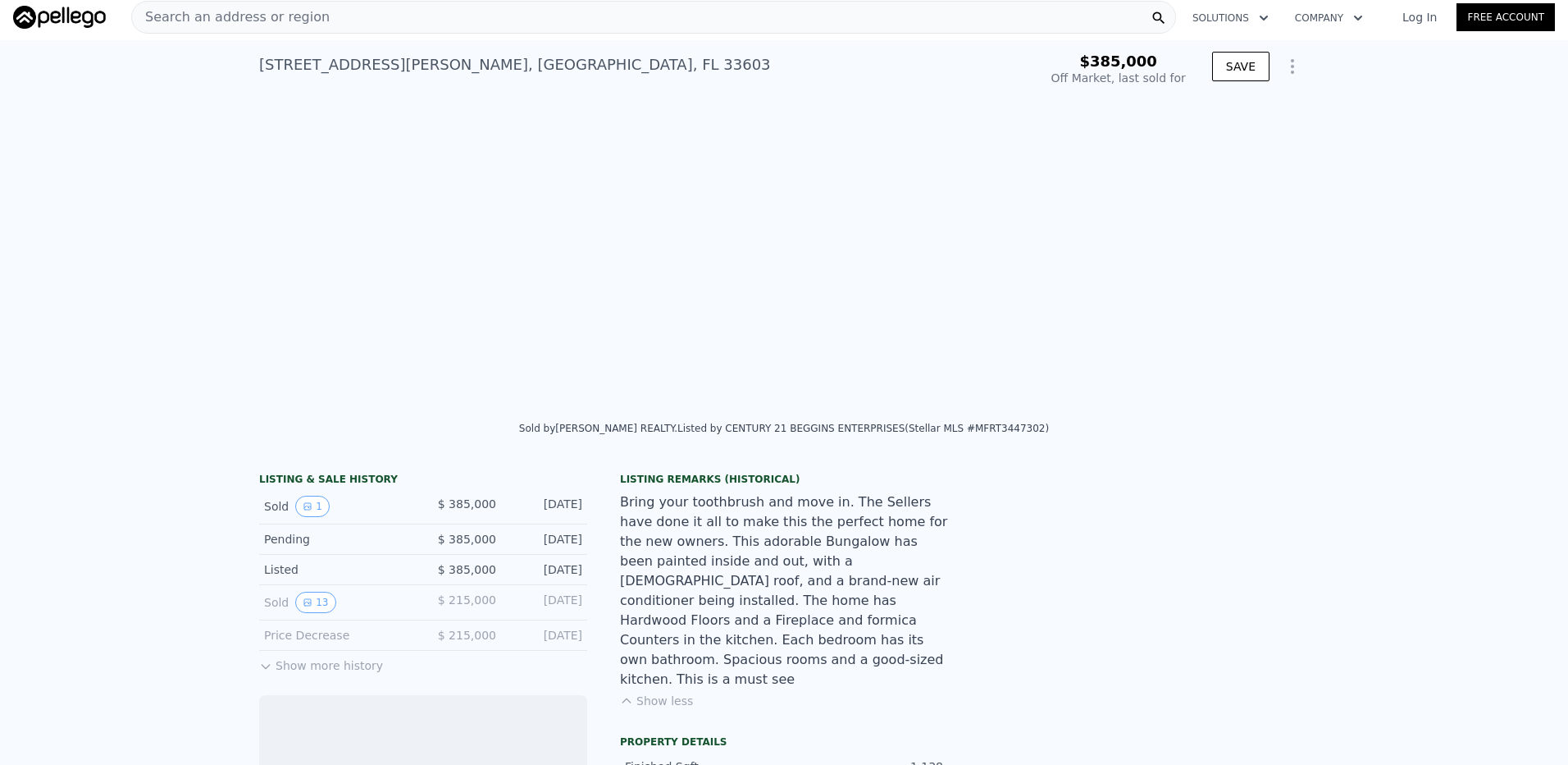
scroll to position [0, 751]
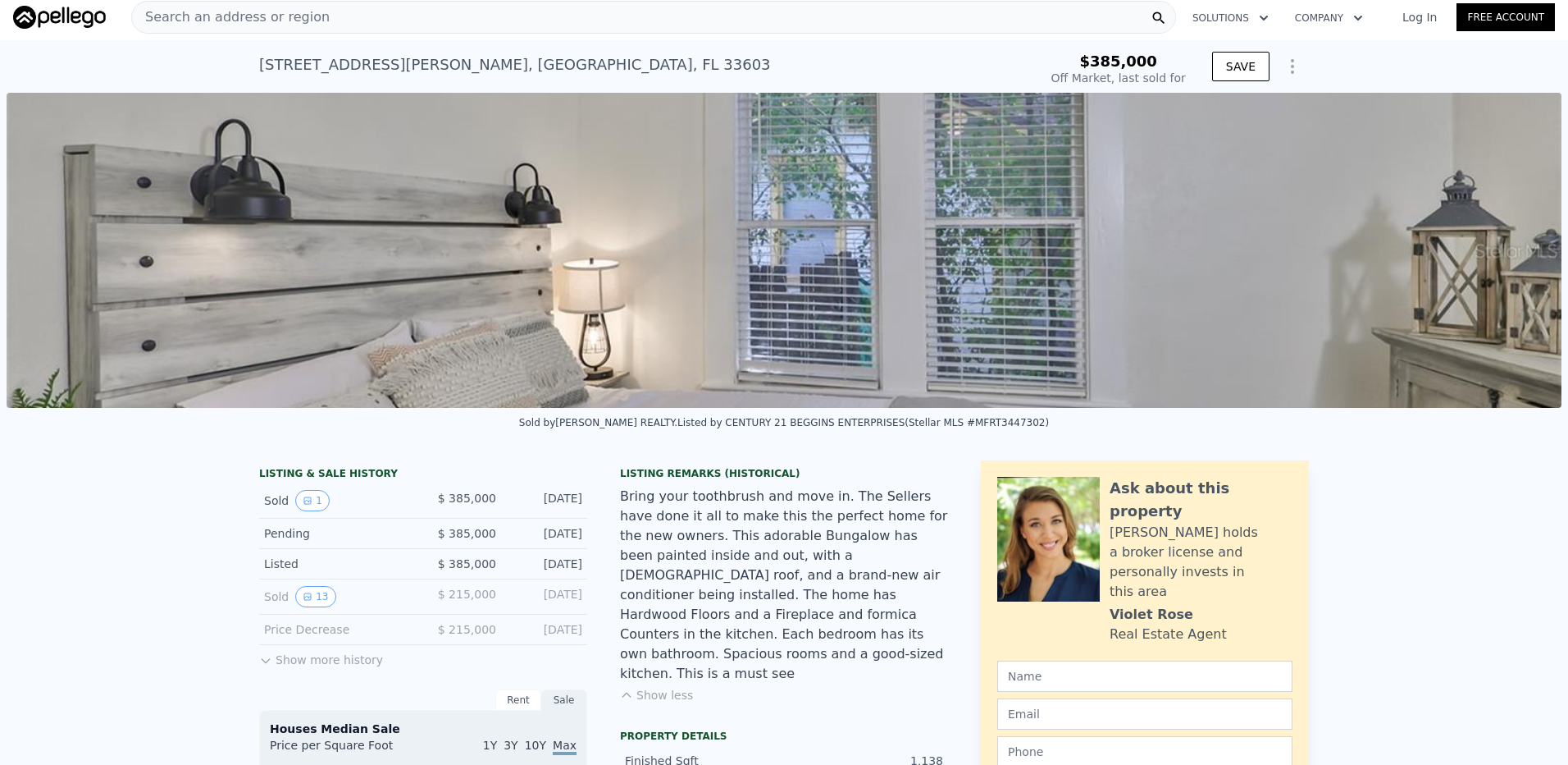
click at [795, 638] on div "Bring your toothbrush and move in. The Sellers have done it all to make this th…" at bounding box center [784, 585] width 328 height 197
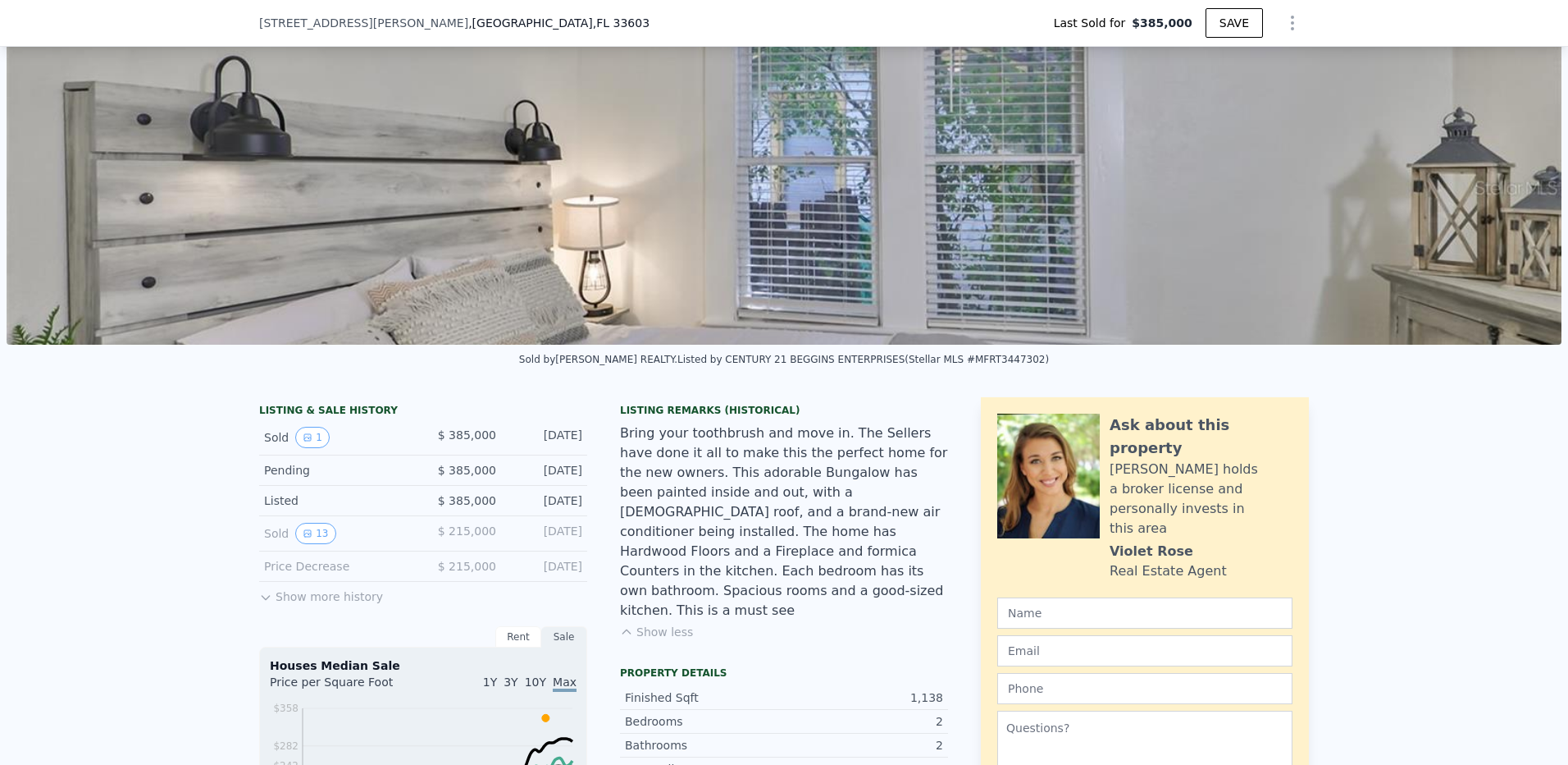
scroll to position [82, 0]
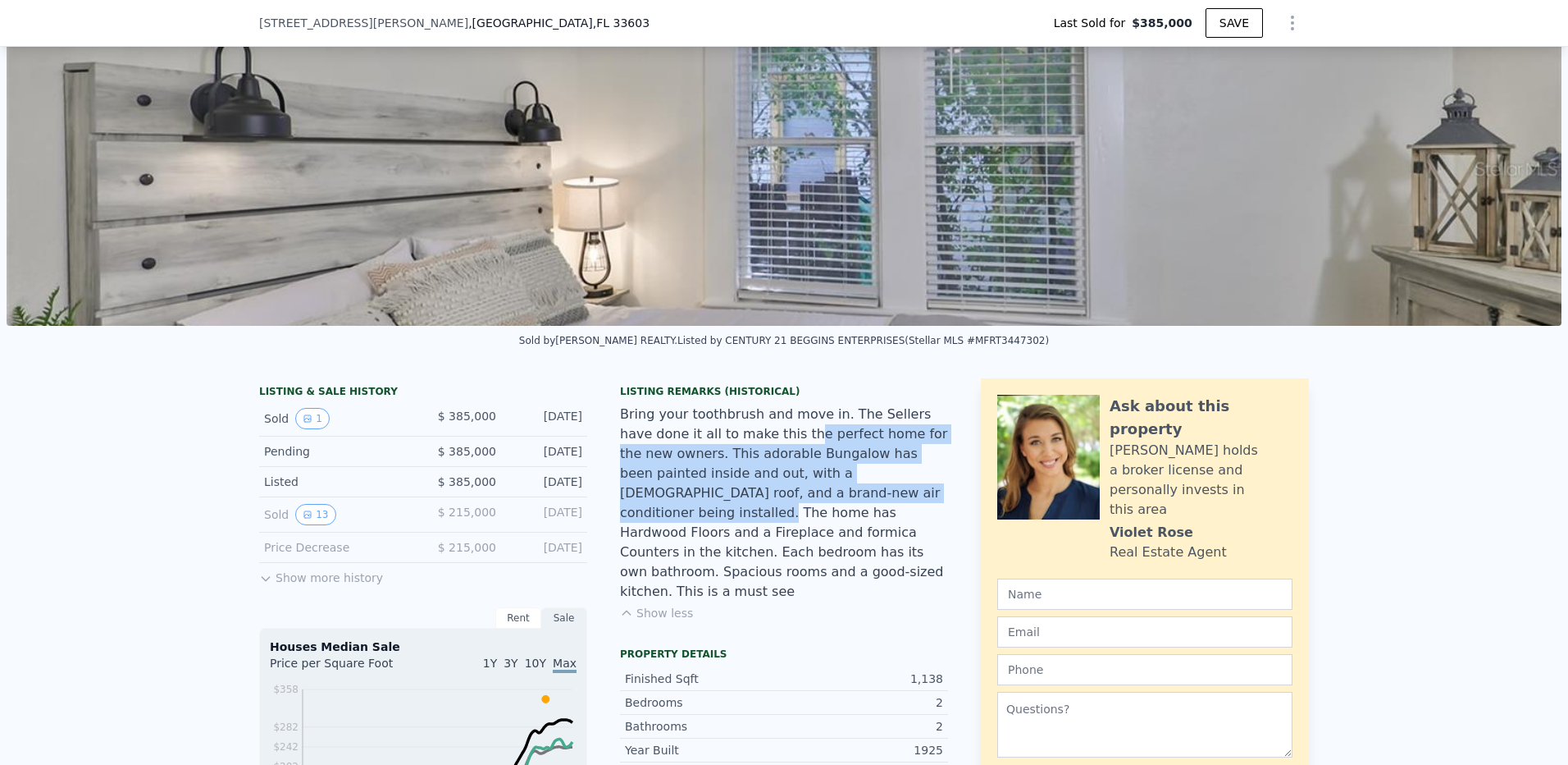
drag, startPoint x: 733, startPoint y: 512, endPoint x: 720, endPoint y: 451, distance: 62.4
click at [720, 451] on div "Bring your toothbrush and move in. The Sellers have done it all to make this th…" at bounding box center [784, 503] width 328 height 197
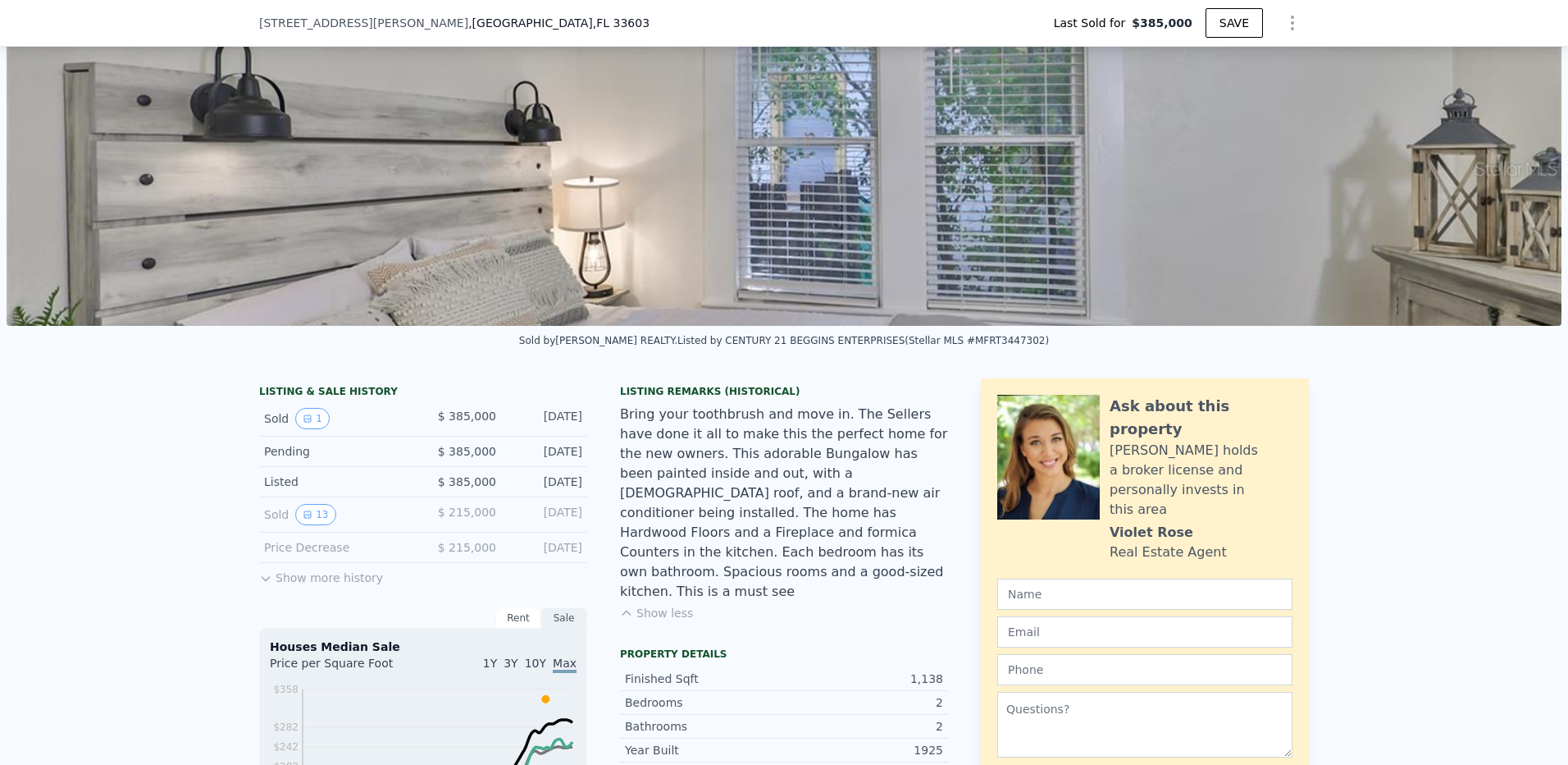
drag, startPoint x: 720, startPoint y: 451, endPoint x: 726, endPoint y: 526, distance: 75.2
click at [726, 526] on div "Bring your toothbrush and move in. The Sellers have done it all to make this th…" at bounding box center [784, 503] width 328 height 197
click at [635, 605] on button "Show less" at bounding box center [656, 613] width 73 height 16
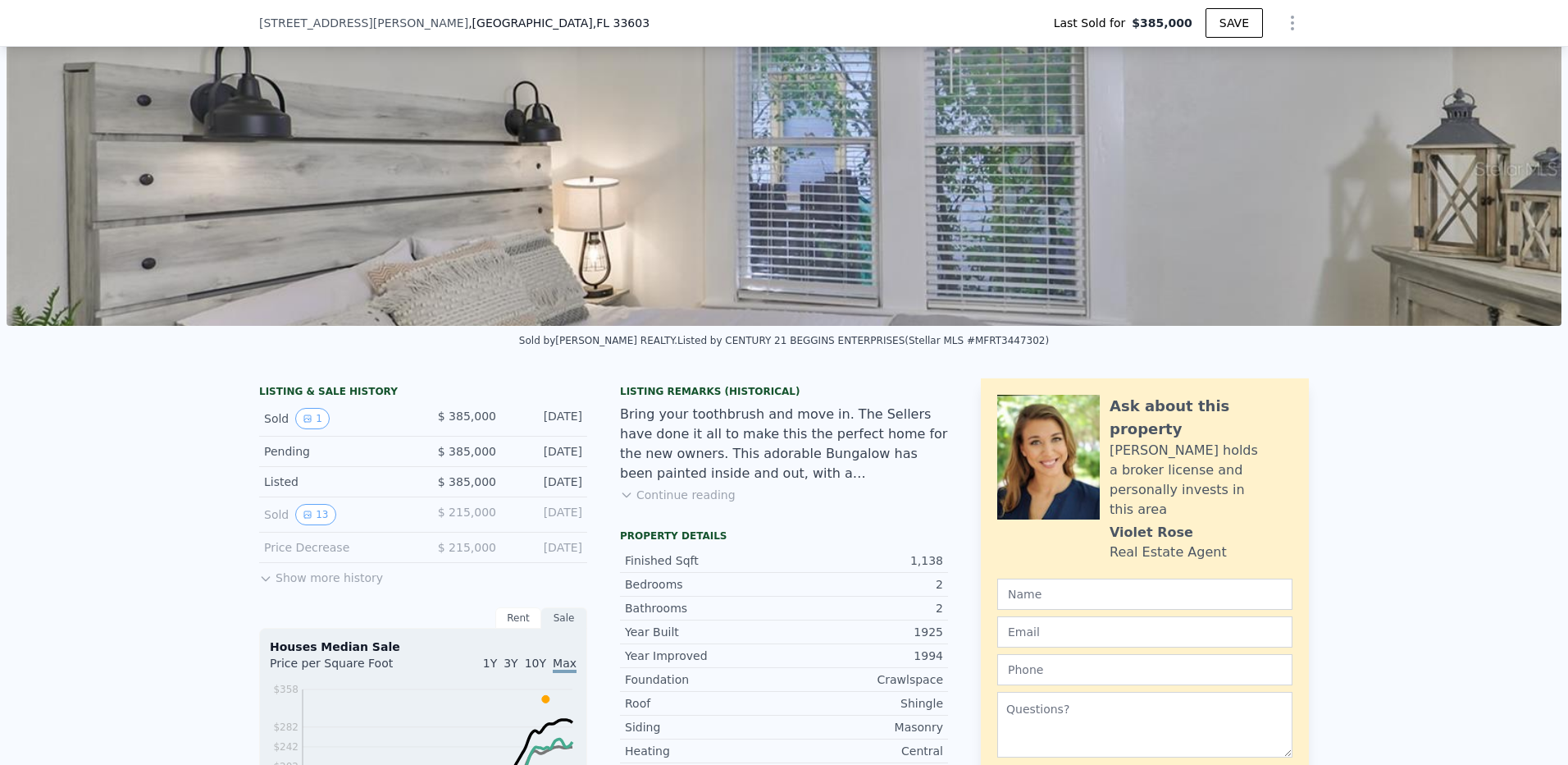
click at [637, 502] on button "Continue reading" at bounding box center [678, 494] width 116 height 16
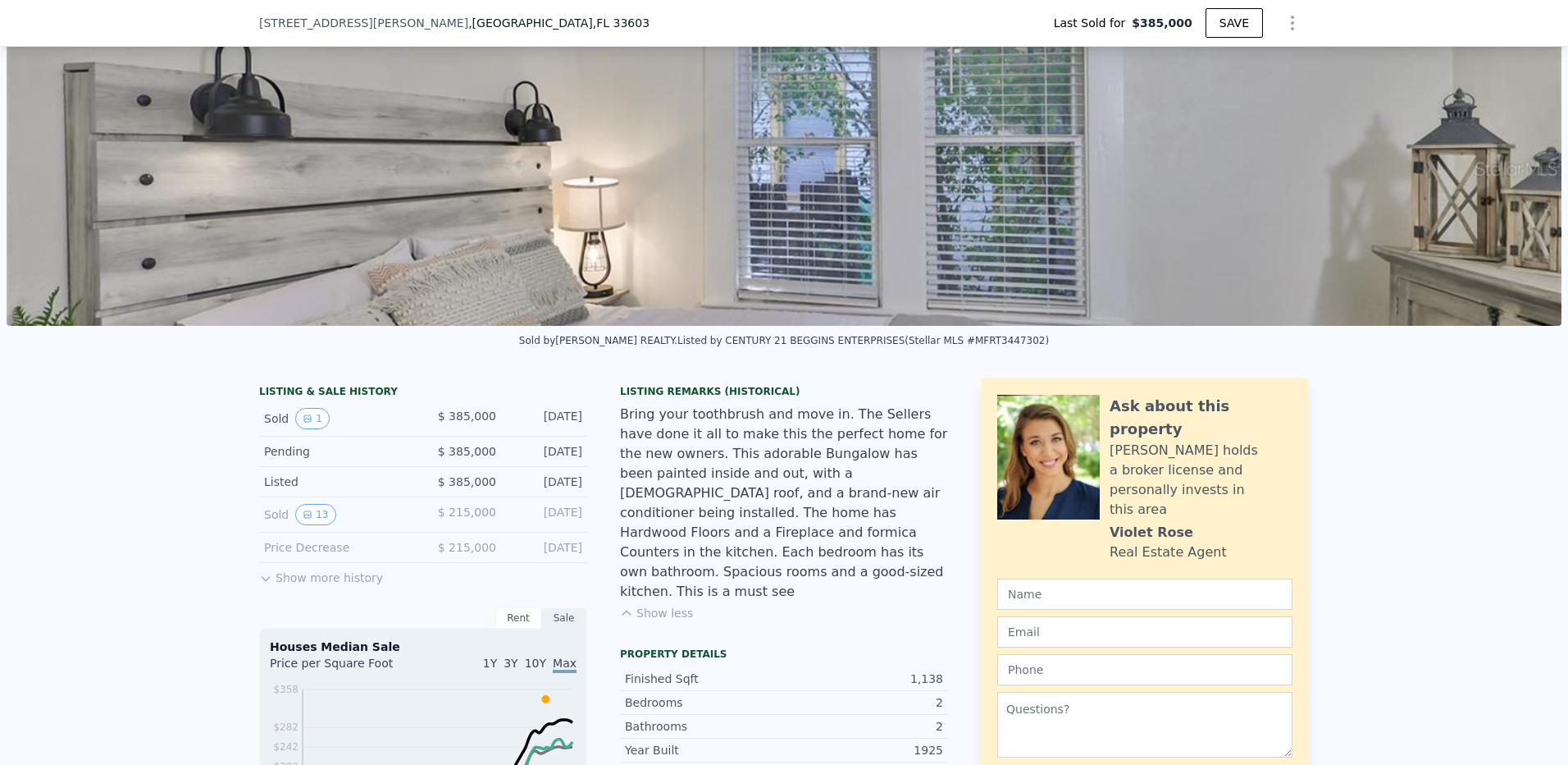
click at [637, 502] on div "Bring your toothbrush and move in. The Sellers have done it all to make this th…" at bounding box center [784, 503] width 328 height 197
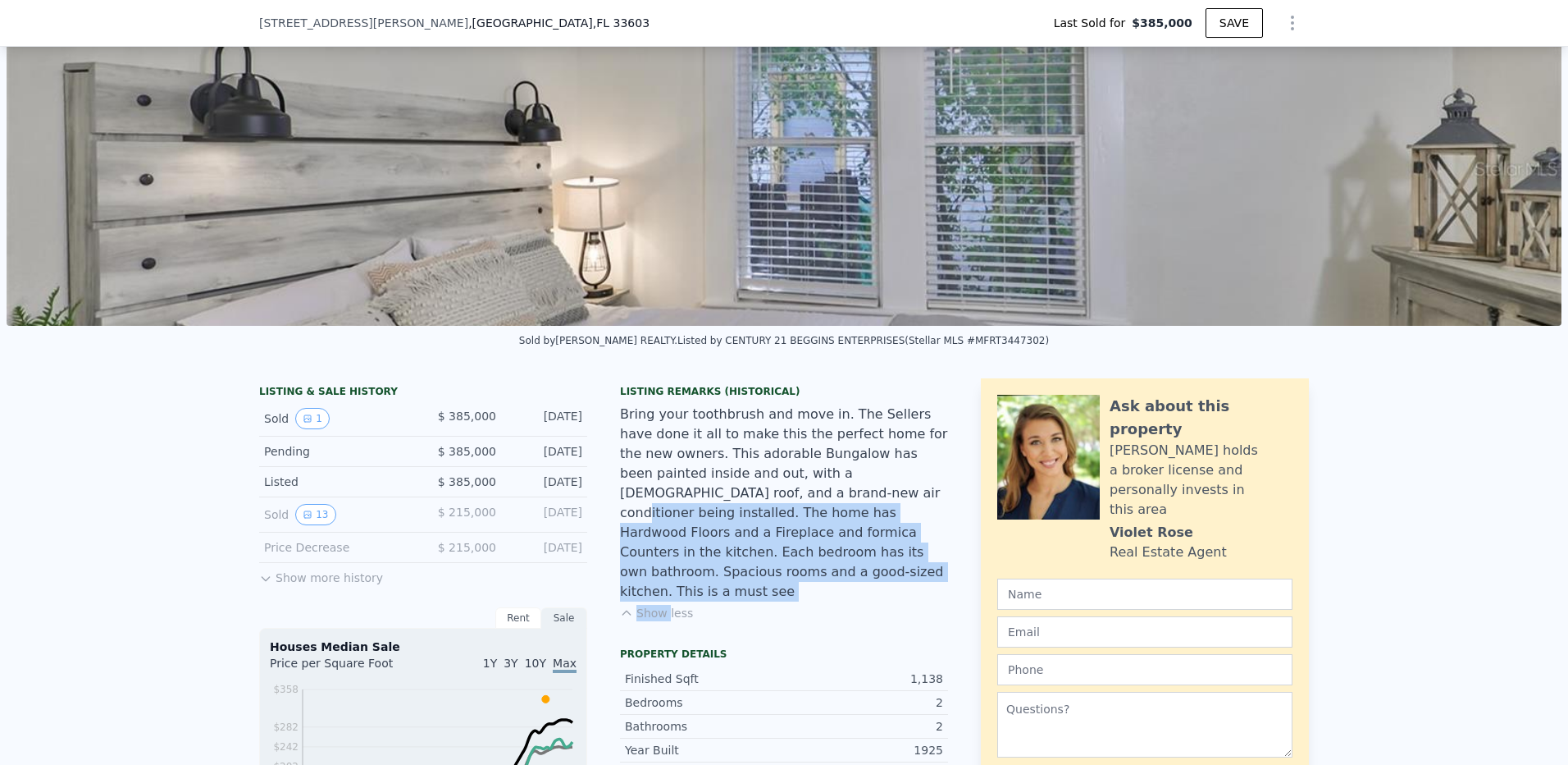
drag, startPoint x: 637, startPoint y: 501, endPoint x: 788, endPoint y: 580, distance: 170.4
click at [788, 580] on div "Listing Remarks (Historical) Bring your toothbrush and move in. The Sellers hav…" at bounding box center [784, 513] width 328 height 256
drag, startPoint x: 788, startPoint y: 580, endPoint x: 745, endPoint y: 525, distance: 69.8
click at [745, 525] on div "Bring your toothbrush and move in. The Sellers have done it all to make this th…" at bounding box center [784, 503] width 328 height 197
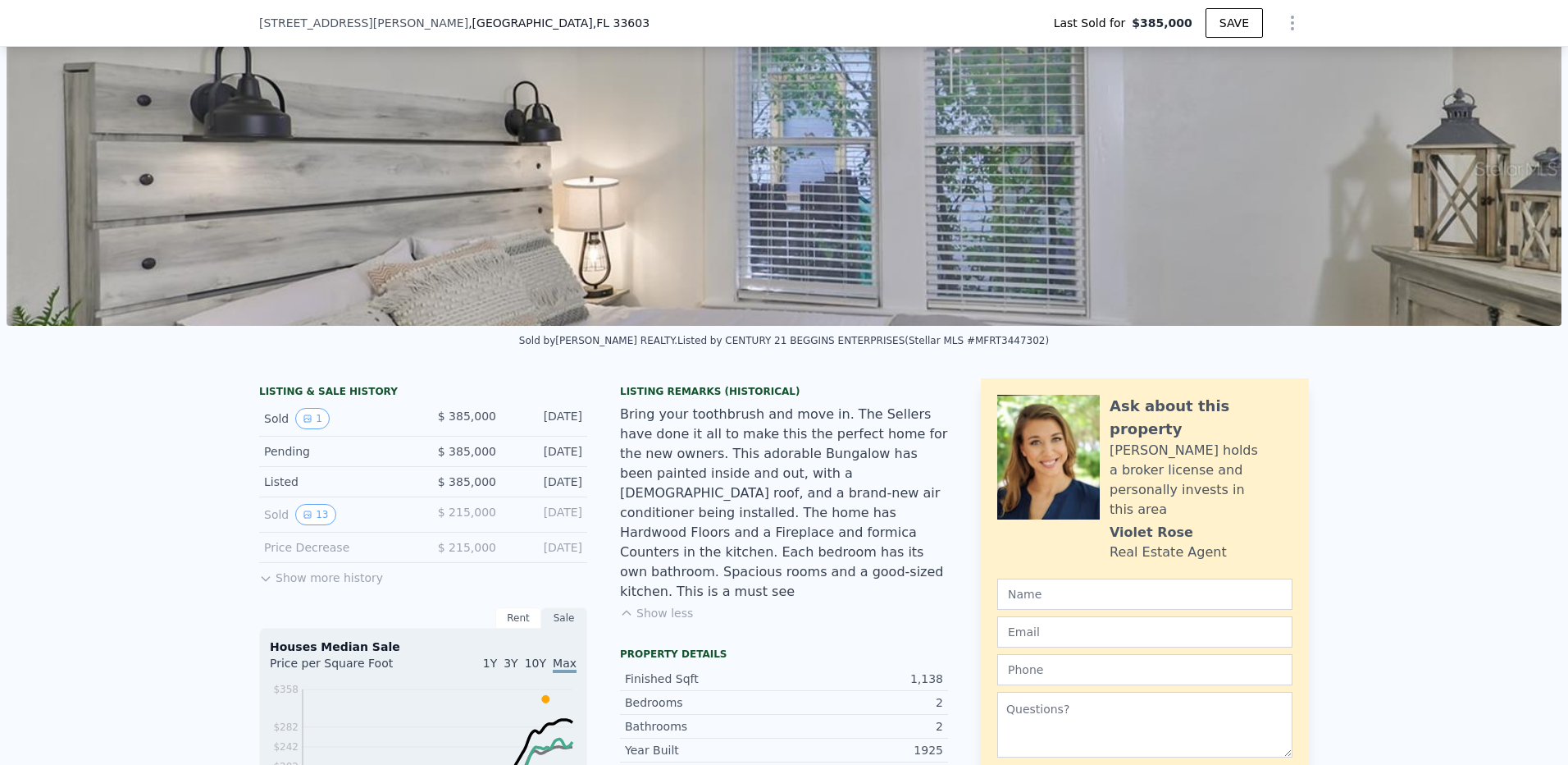
click at [431, 490] on div "$ 385,000" at bounding box center [459, 481] width 73 height 16
click at [313, 429] on button "1" at bounding box center [312, 418] width 35 height 22
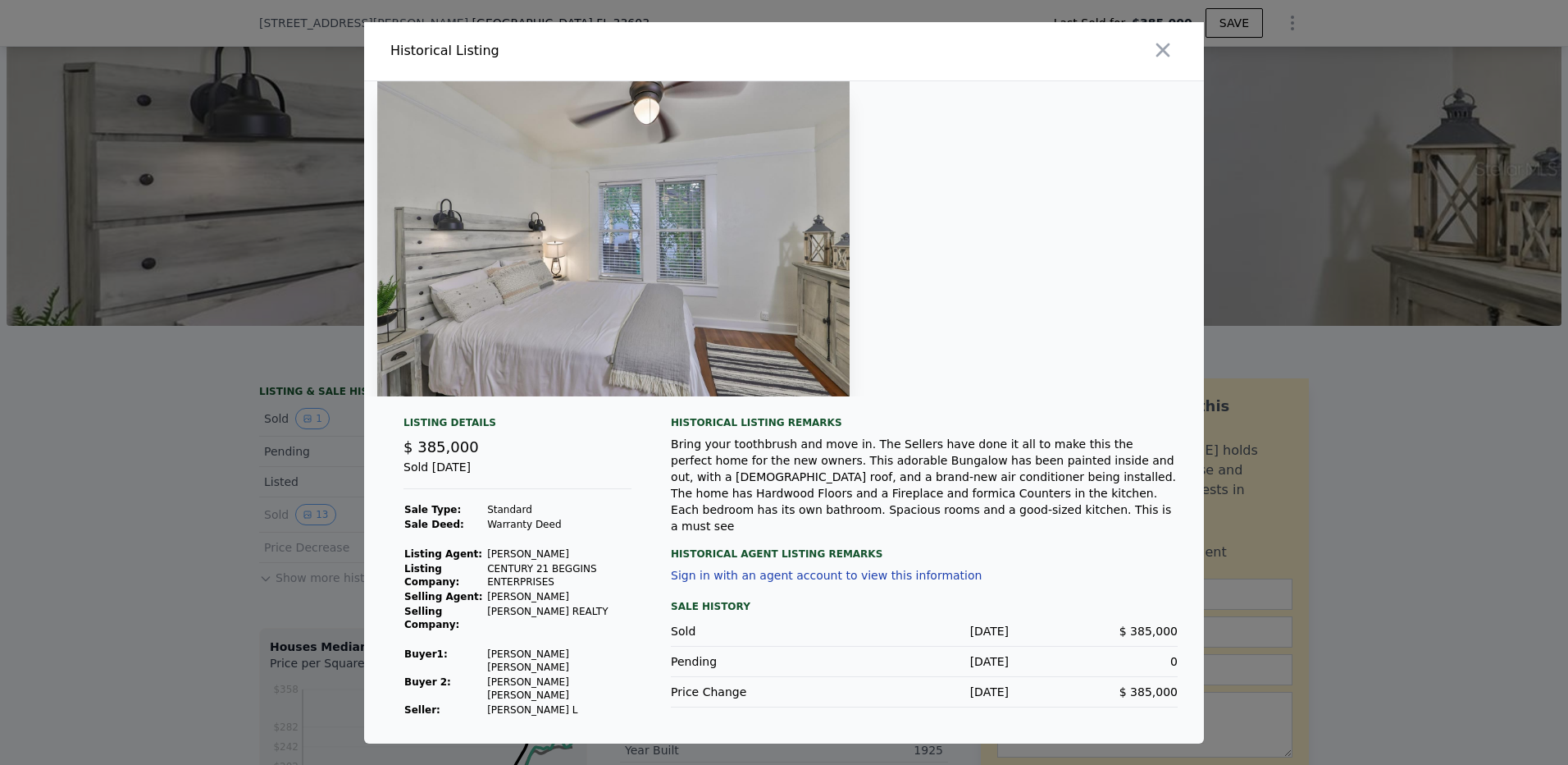
click at [125, 556] on div at bounding box center [784, 382] width 1568 height 765
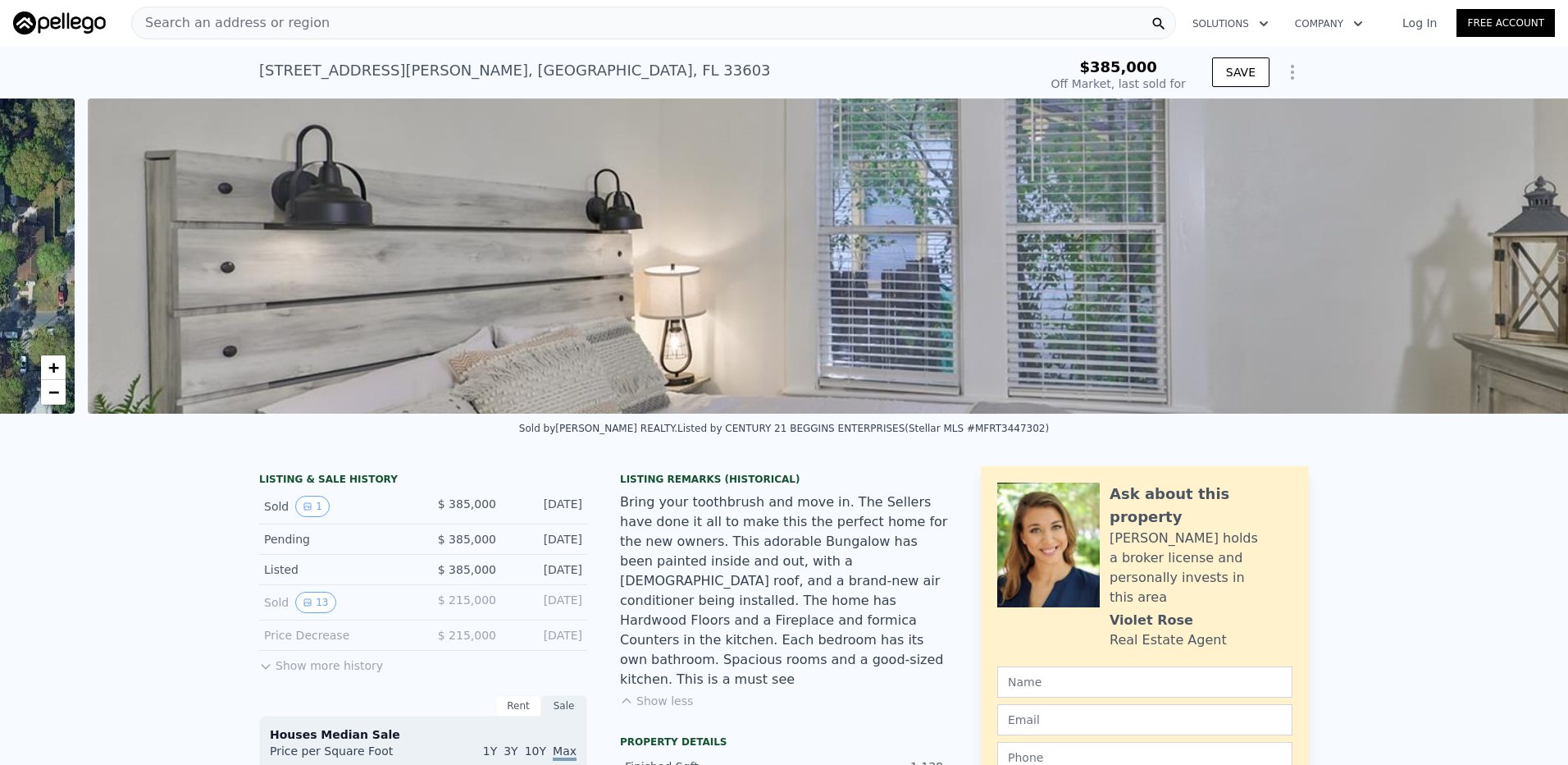
scroll to position [0, 751]
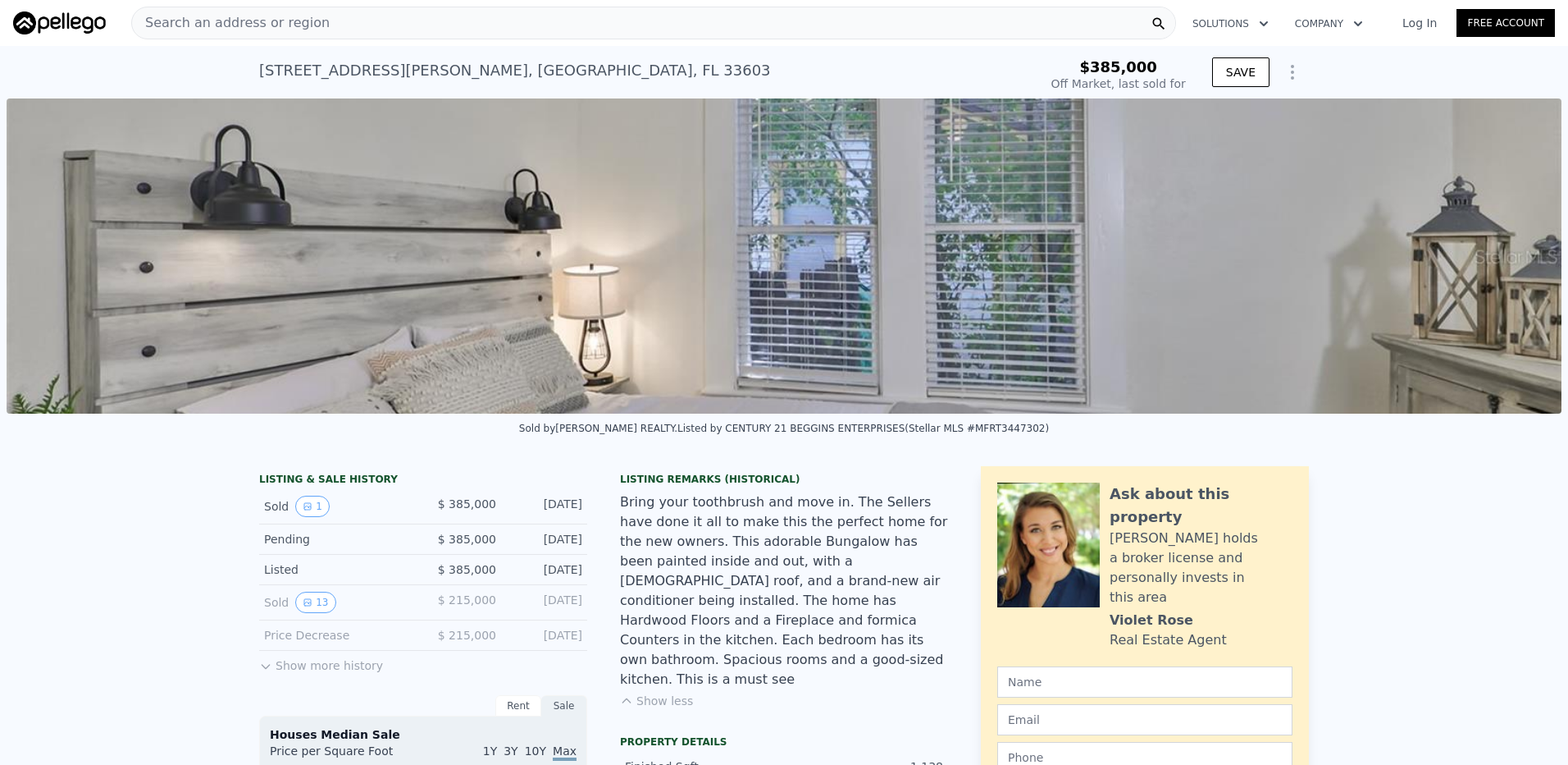
click at [630, 518] on div "Bring your toothbrush and move in. The Sellers have done it all to make this th…" at bounding box center [784, 591] width 328 height 197
click at [303, 608] on icon "View historical data" at bounding box center [307, 601] width 10 height 10
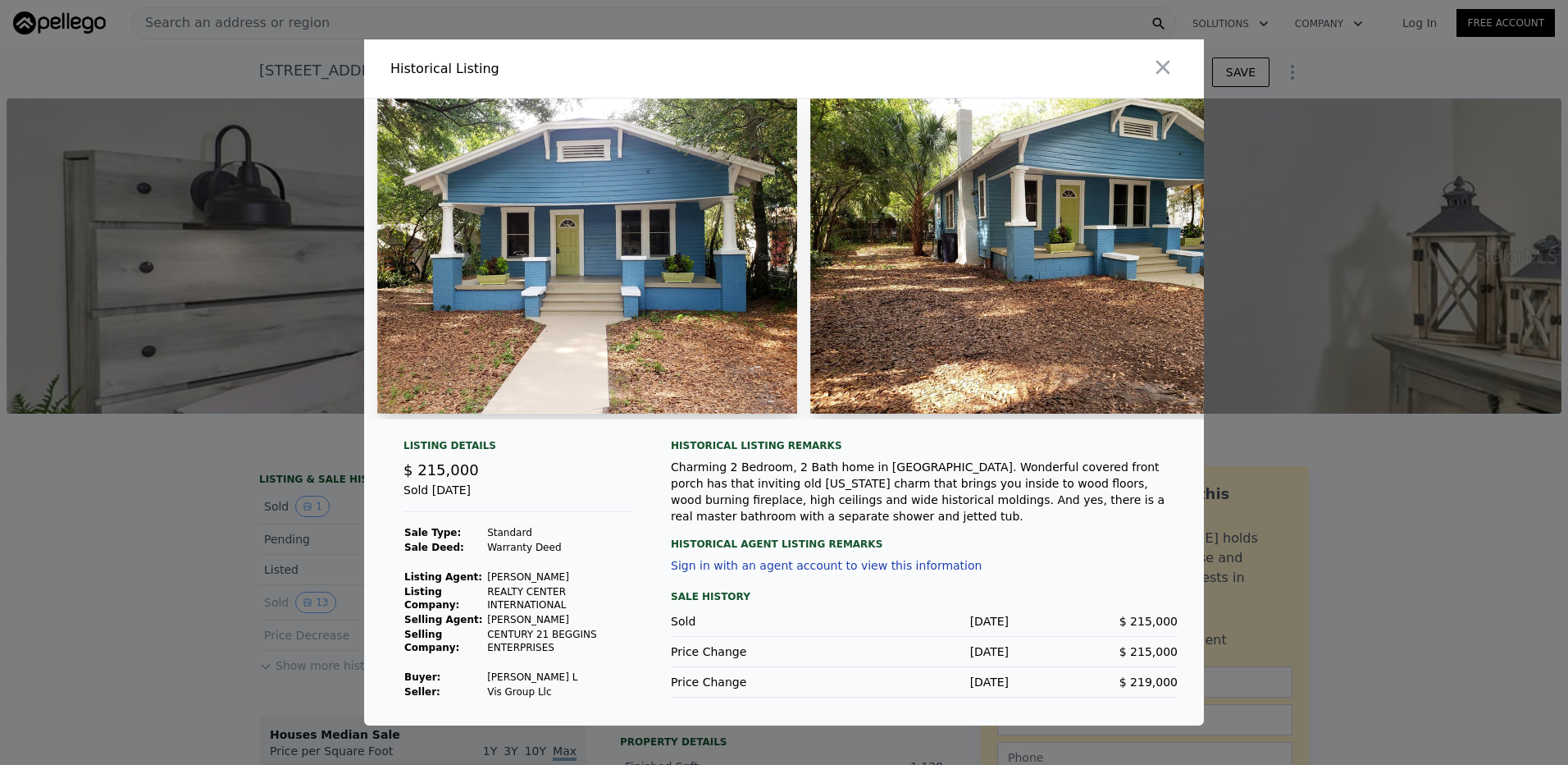
click at [455, 425] on div at bounding box center [784, 266] width 840 height 334
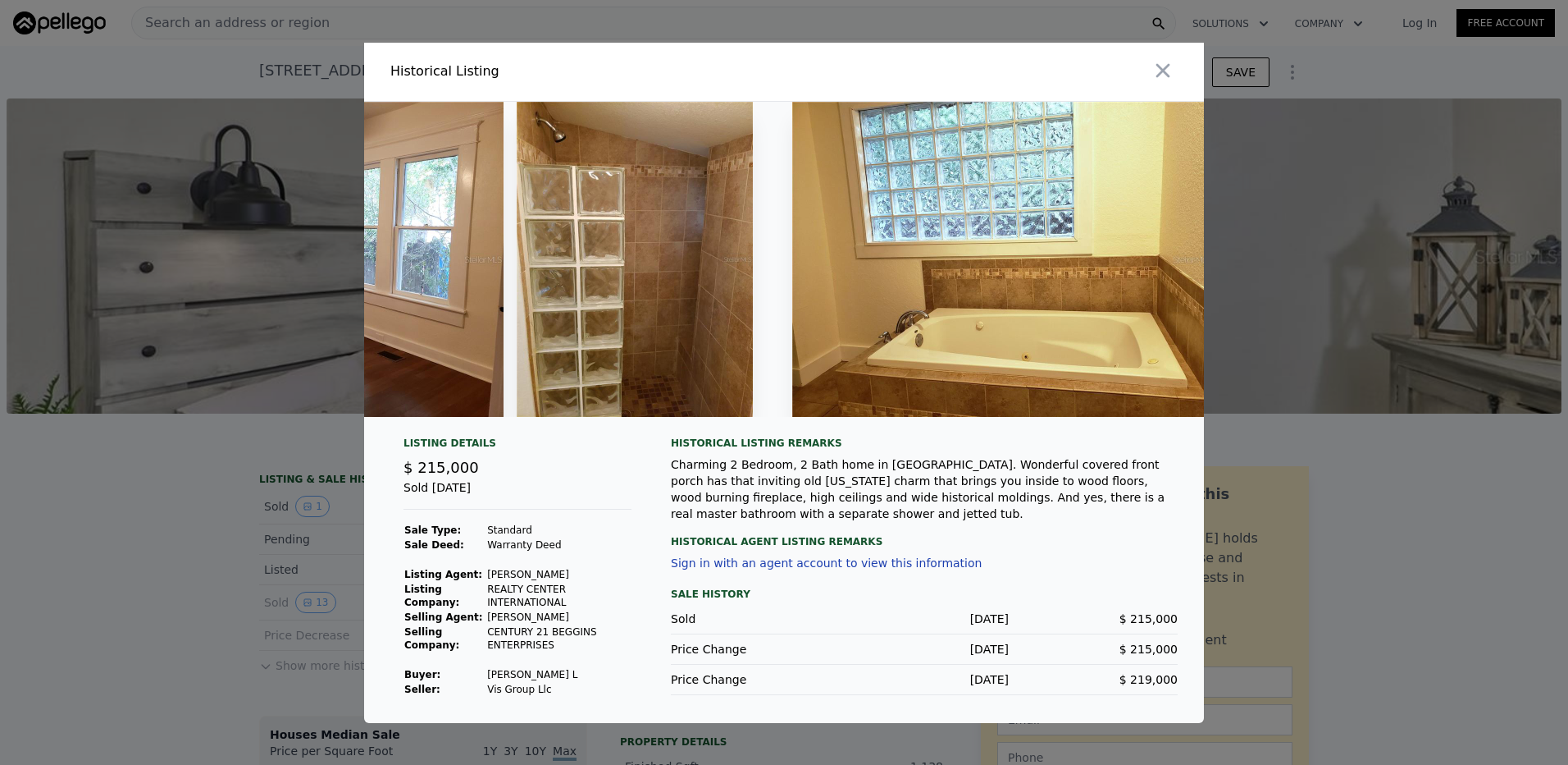
scroll to position [0, 4658]
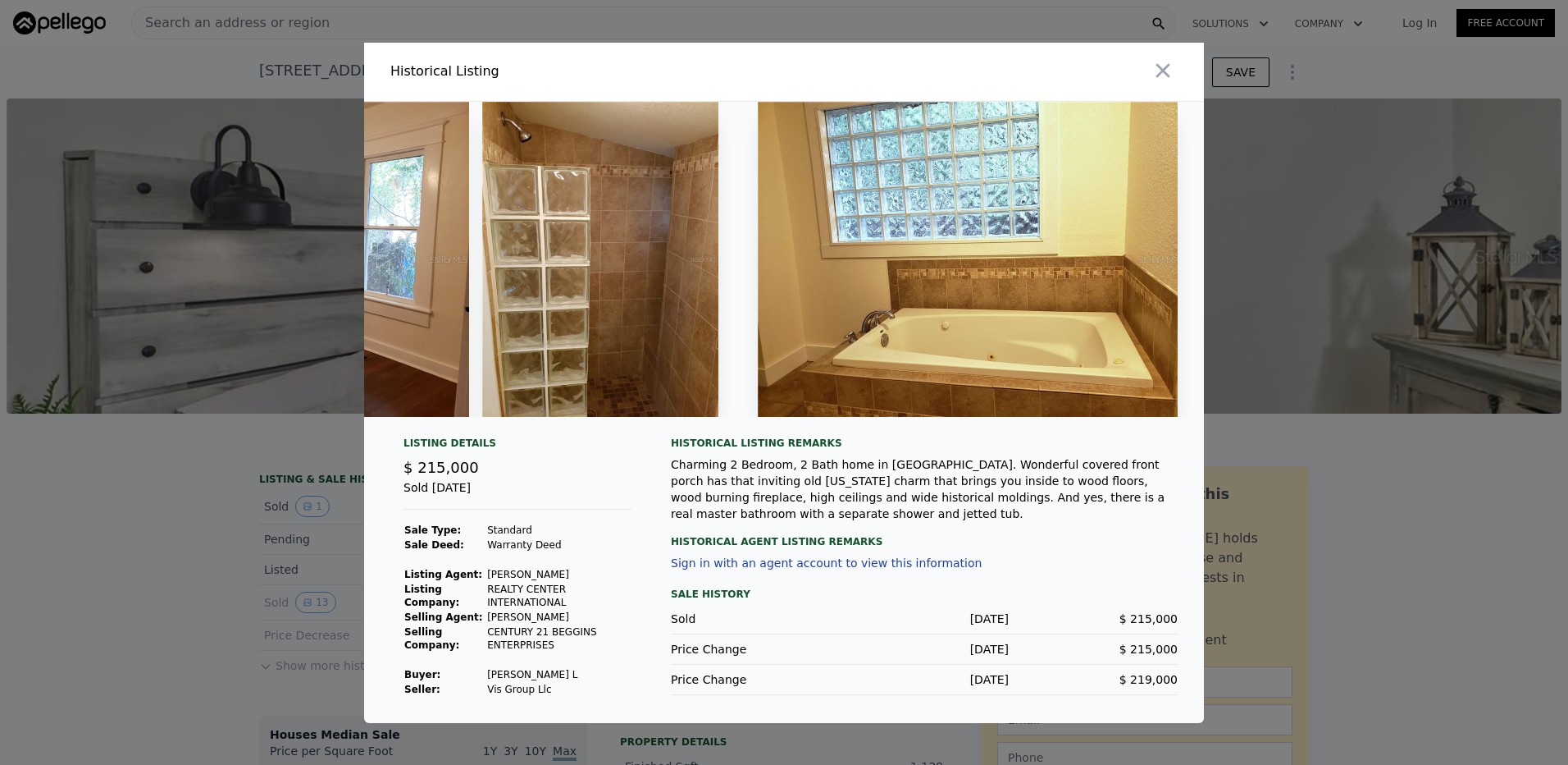
click at [195, 582] on div at bounding box center [784, 382] width 1568 height 765
